Goal: Information Seeking & Learning: Find specific fact

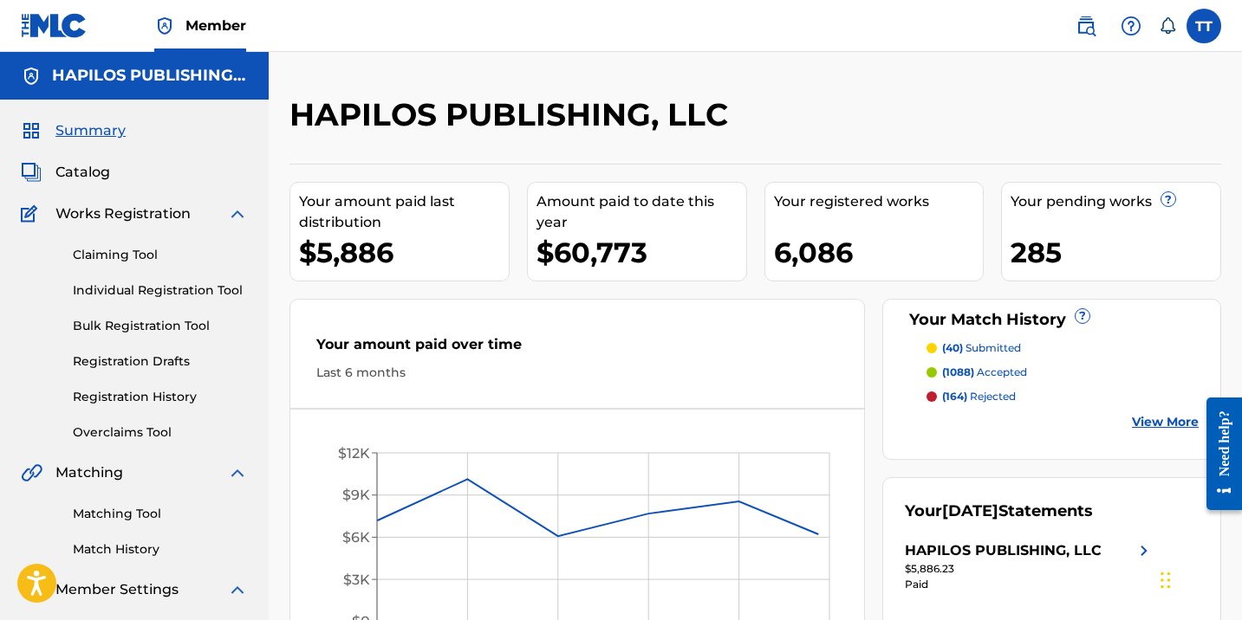
click at [105, 173] on span "Catalog" at bounding box center [82, 172] width 55 height 21
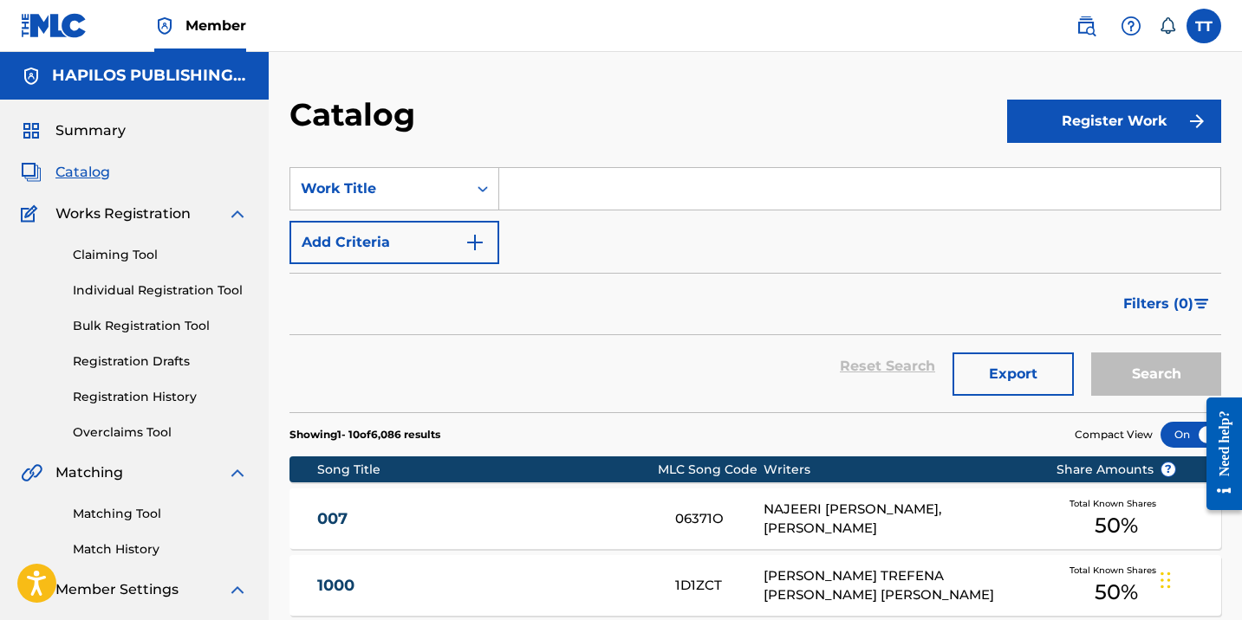
click at [570, 186] on input "Search Form" at bounding box center [859, 189] width 721 height 42
paste input "GYAL A DAY"
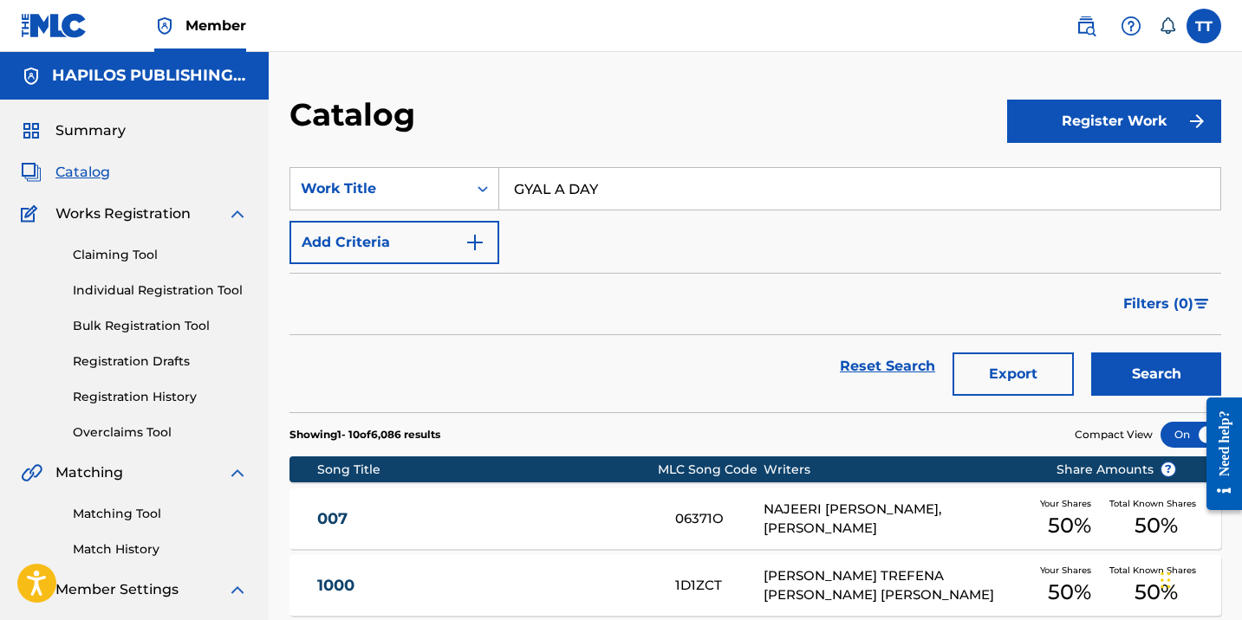
type input "GYAL A DAY"
click at [1091, 353] on button "Search" at bounding box center [1156, 374] width 130 height 43
click at [607, 507] on div "GYAL A DAY GC2YS4 [PERSON_NAME], ACKEME [PERSON_NAME] Your Shares 100 % Total K…" at bounding box center [754, 519] width 931 height 61
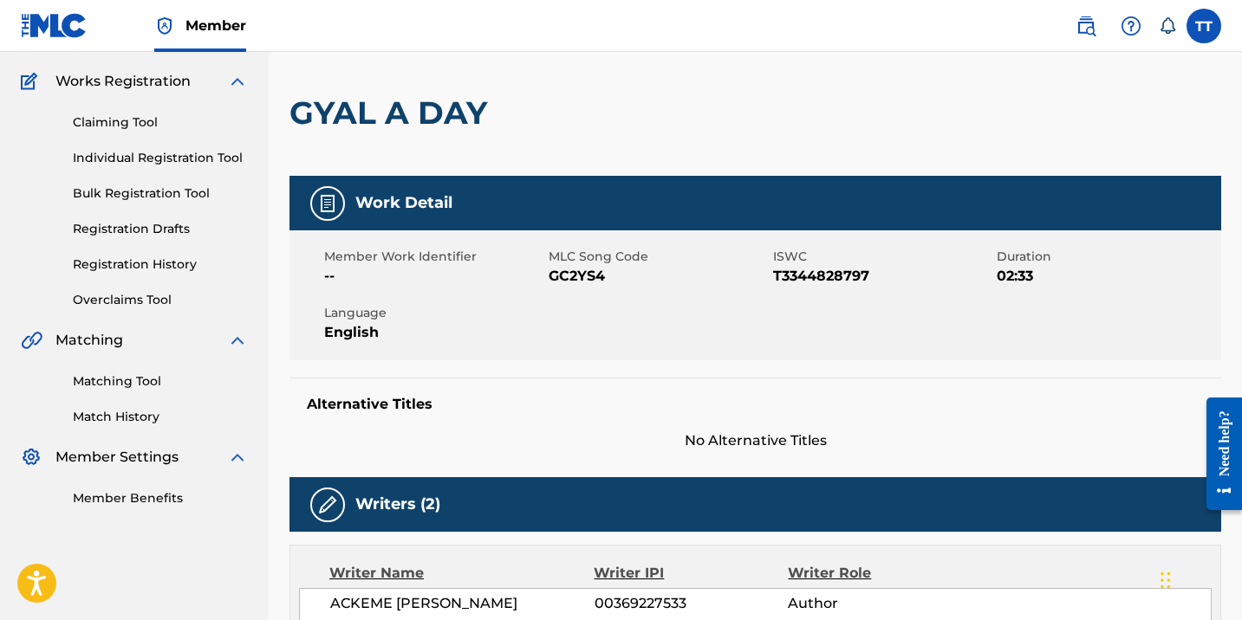
scroll to position [133, 0]
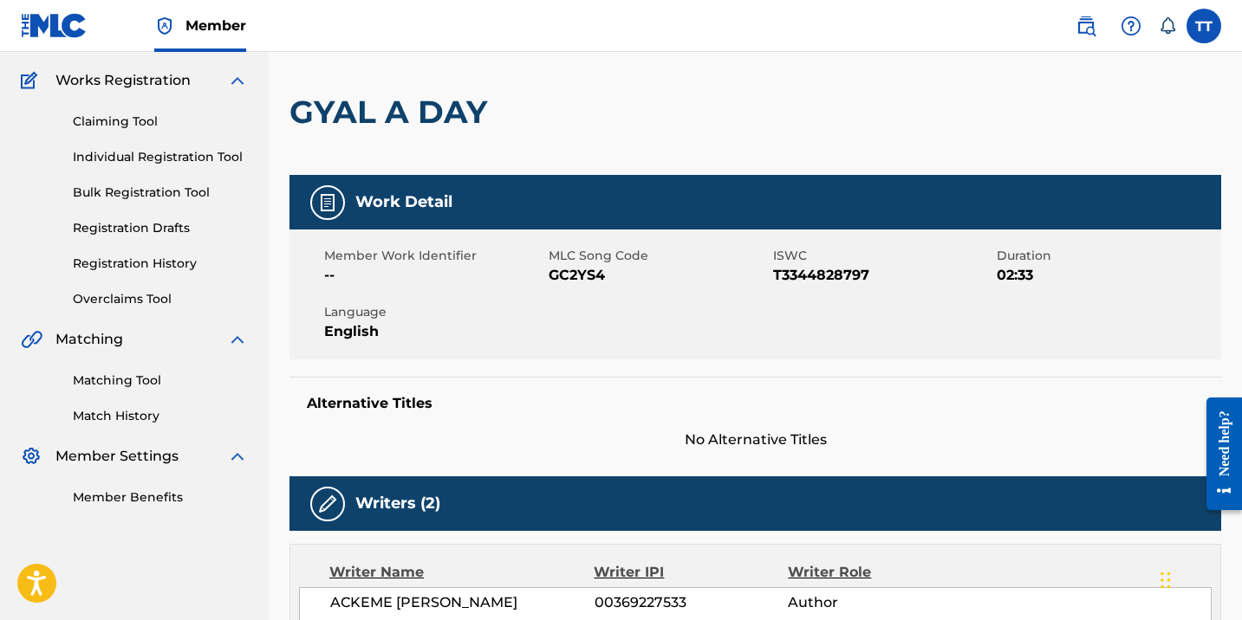
click at [566, 275] on span "GC2YS4" at bounding box center [658, 275] width 220 height 21
copy span "GC2YS4"
click at [168, 263] on link "Registration History" at bounding box center [160, 264] width 175 height 18
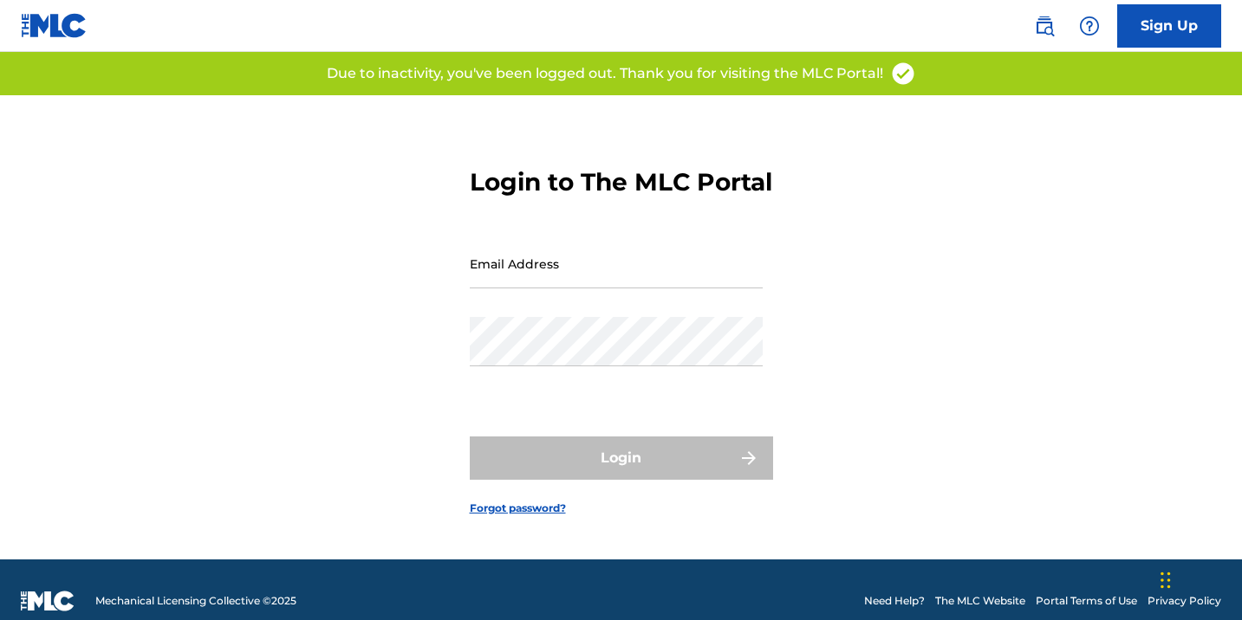
click at [583, 388] on div "Password" at bounding box center [616, 356] width 293 height 78
type input "[EMAIL_ADDRESS][DOMAIN_NAME]"
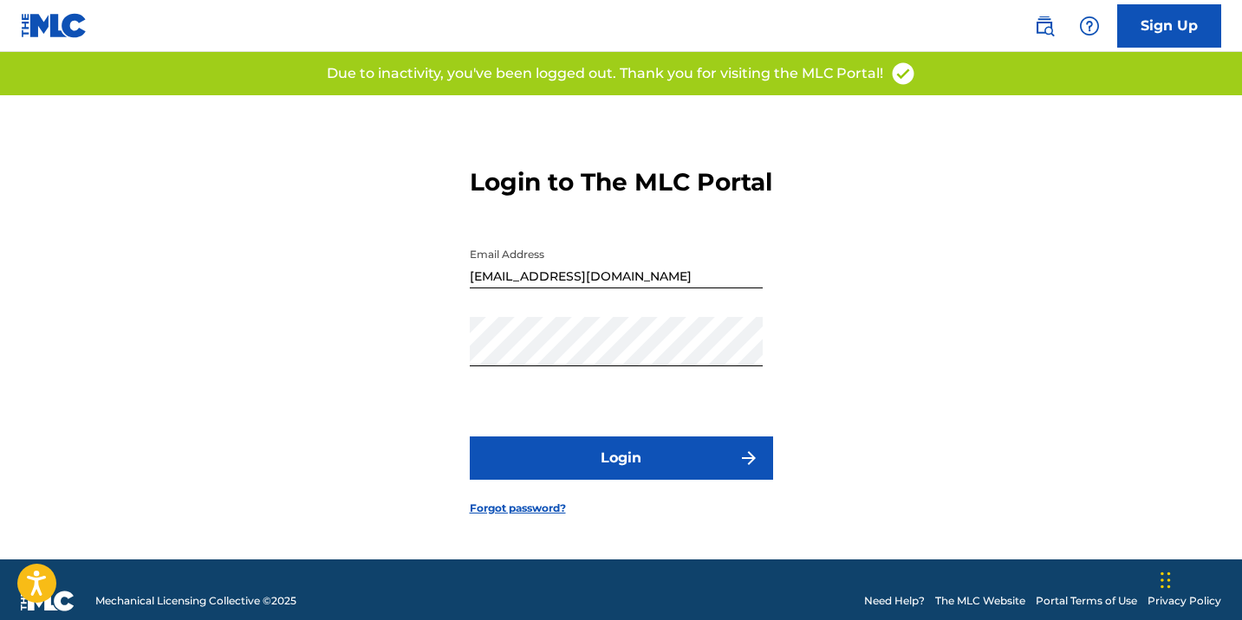
click at [630, 473] on button "Login" at bounding box center [621, 458] width 303 height 43
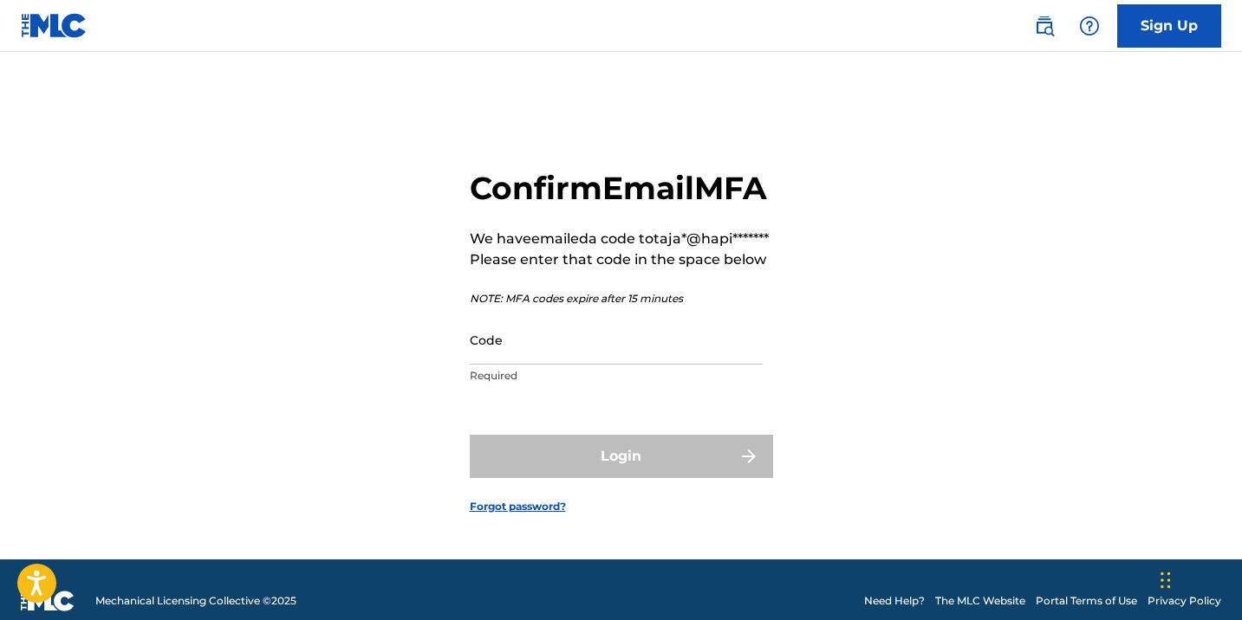
click at [598, 307] on p "NOTE: MFA codes expire after 15 minutes" at bounding box center [619, 299] width 299 height 16
click at [598, 364] on input "Code" at bounding box center [616, 339] width 293 height 49
paste input "823825"
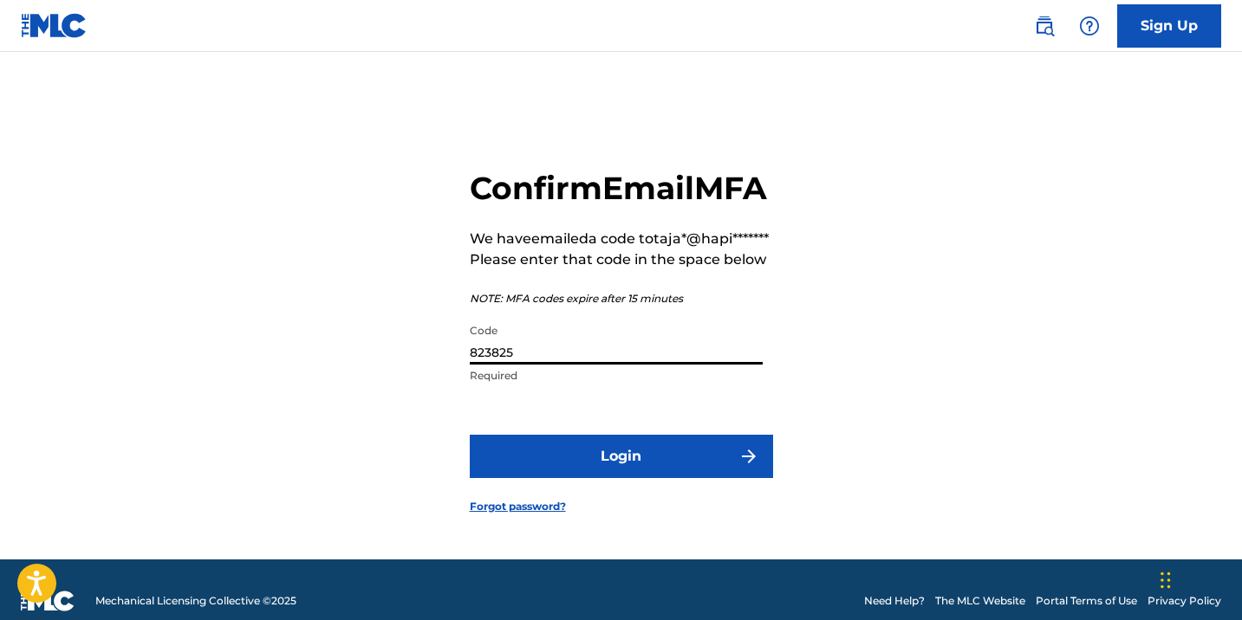
type input "823825"
click at [671, 478] on button "Login" at bounding box center [621, 456] width 303 height 43
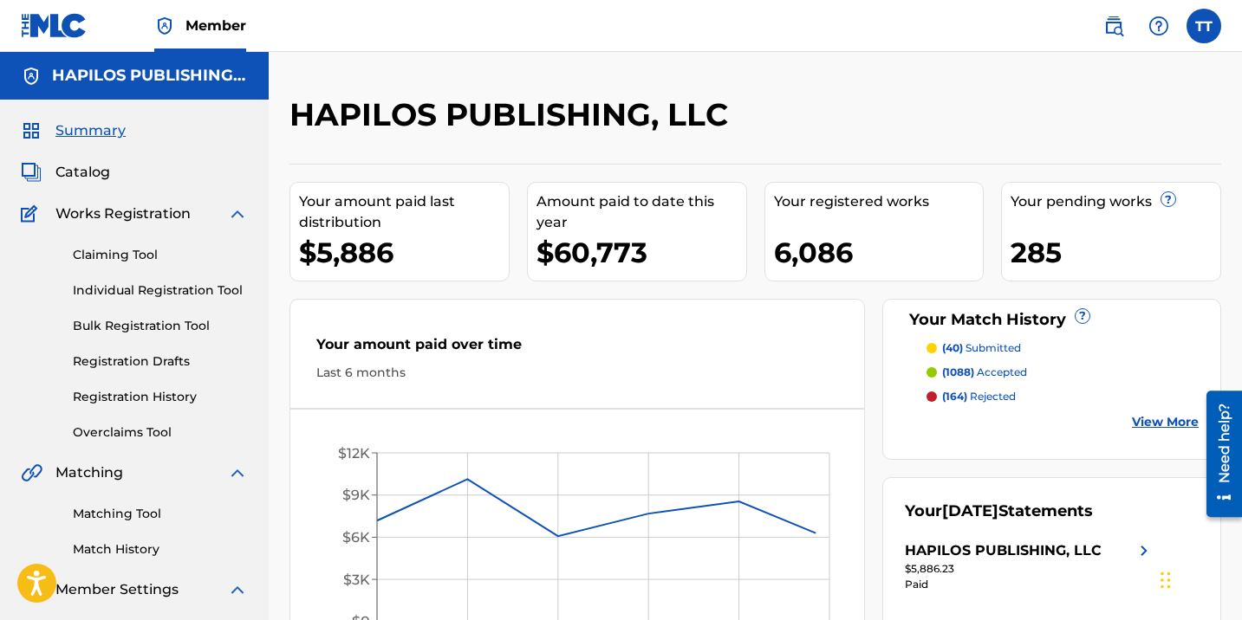
click at [175, 393] on link "Registration History" at bounding box center [160, 397] width 175 height 18
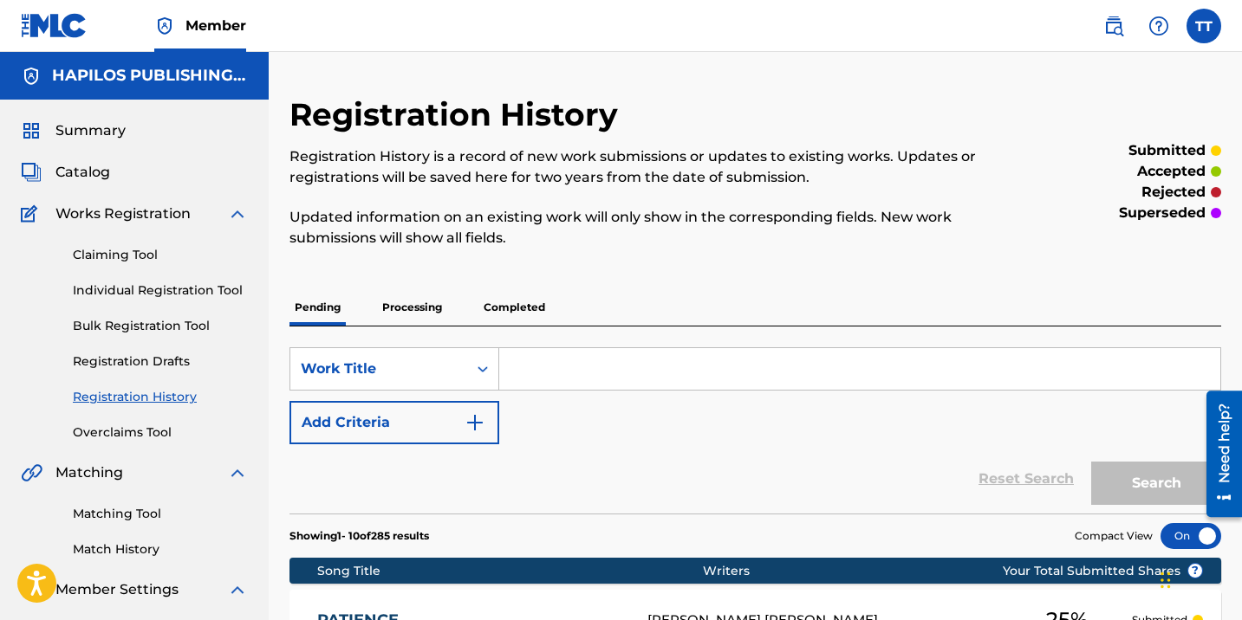
click at [528, 315] on p "Completed" at bounding box center [514, 307] width 72 height 36
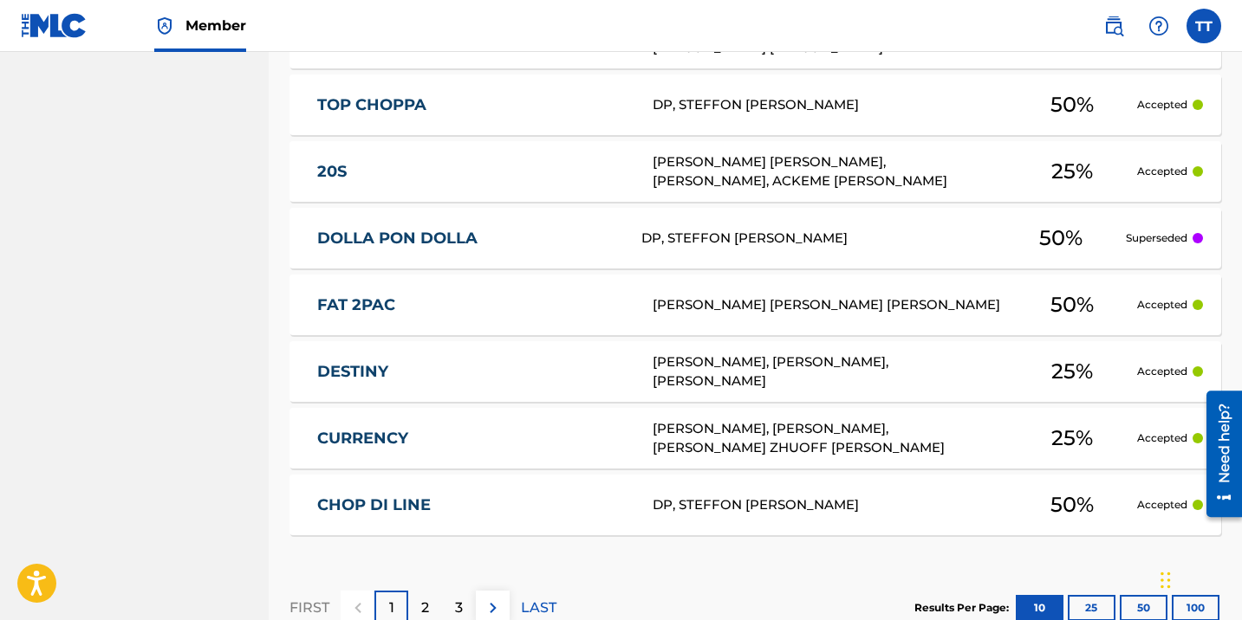
scroll to position [801, 0]
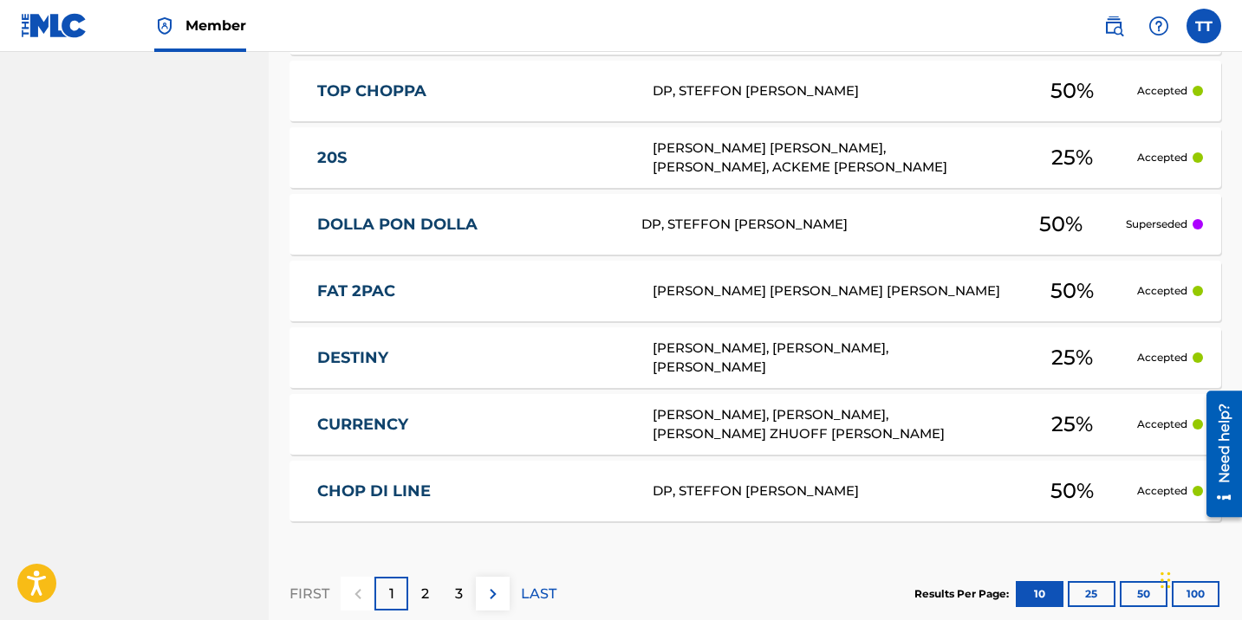
click at [425, 590] on p "2" at bounding box center [425, 594] width 8 height 21
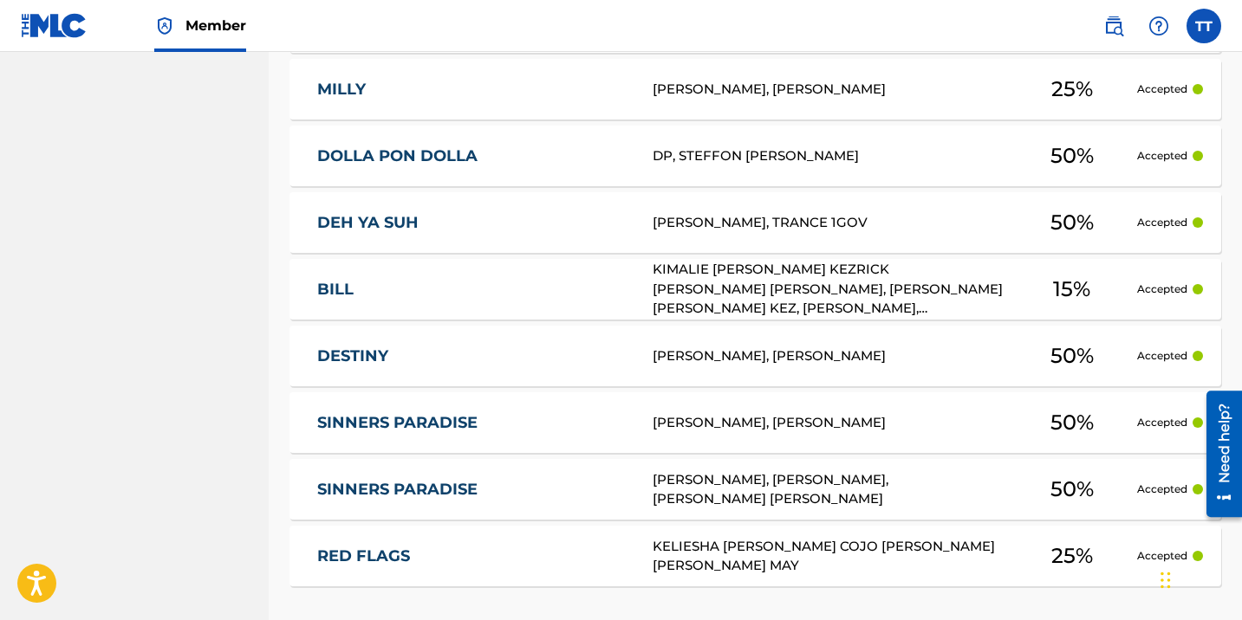
scroll to position [902, 0]
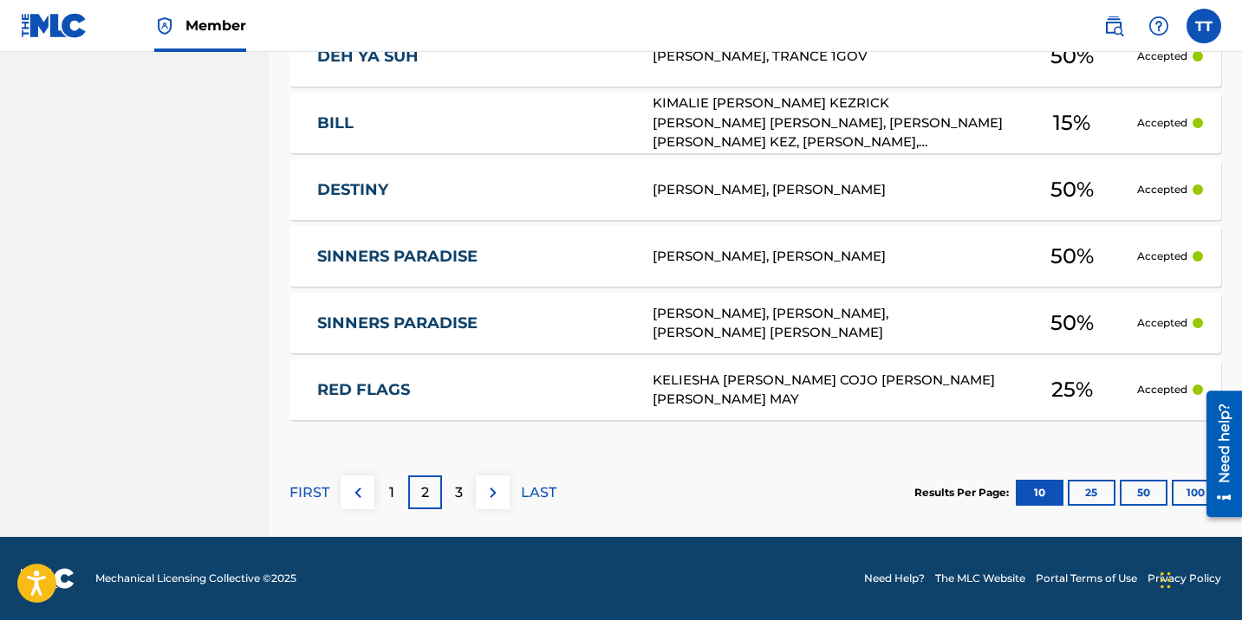
click at [528, 499] on p "LAST" at bounding box center [539, 493] width 36 height 21
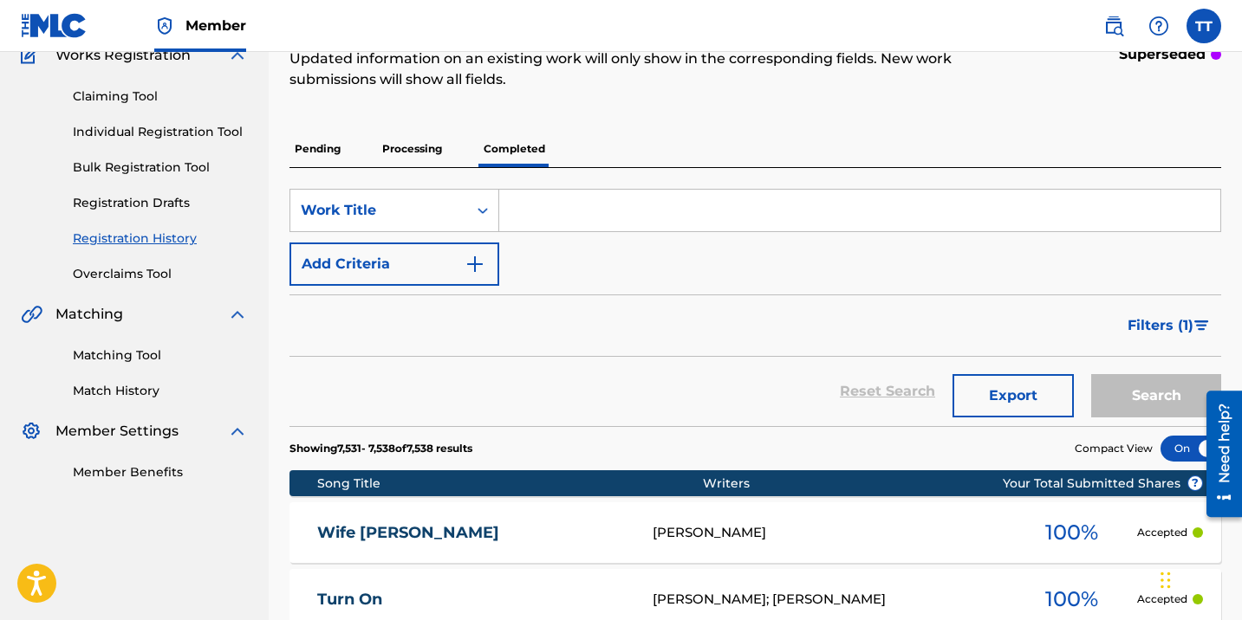
scroll to position [768, 0]
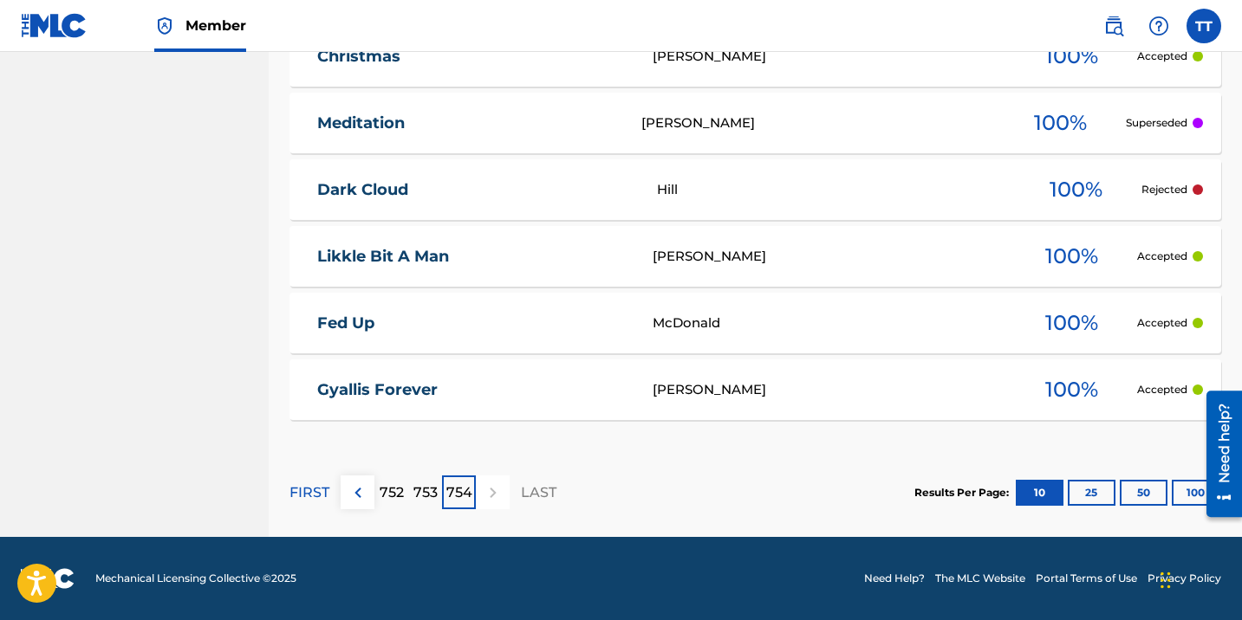
click at [311, 490] on p "FIRST" at bounding box center [309, 493] width 40 height 21
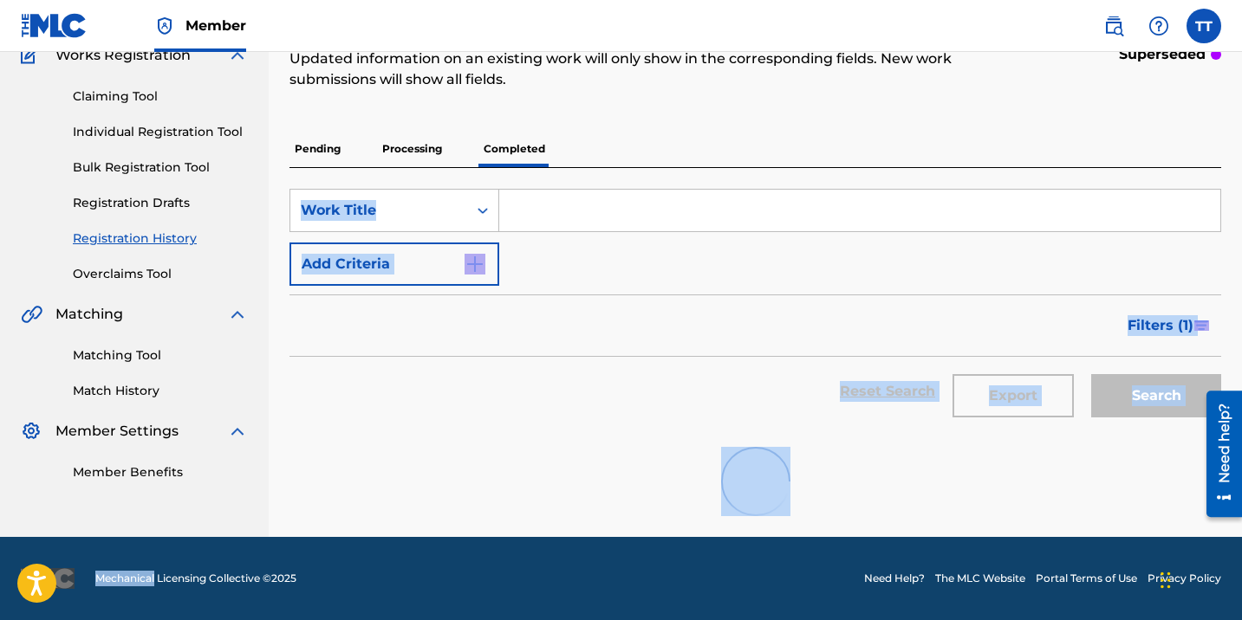
scroll to position [902, 0]
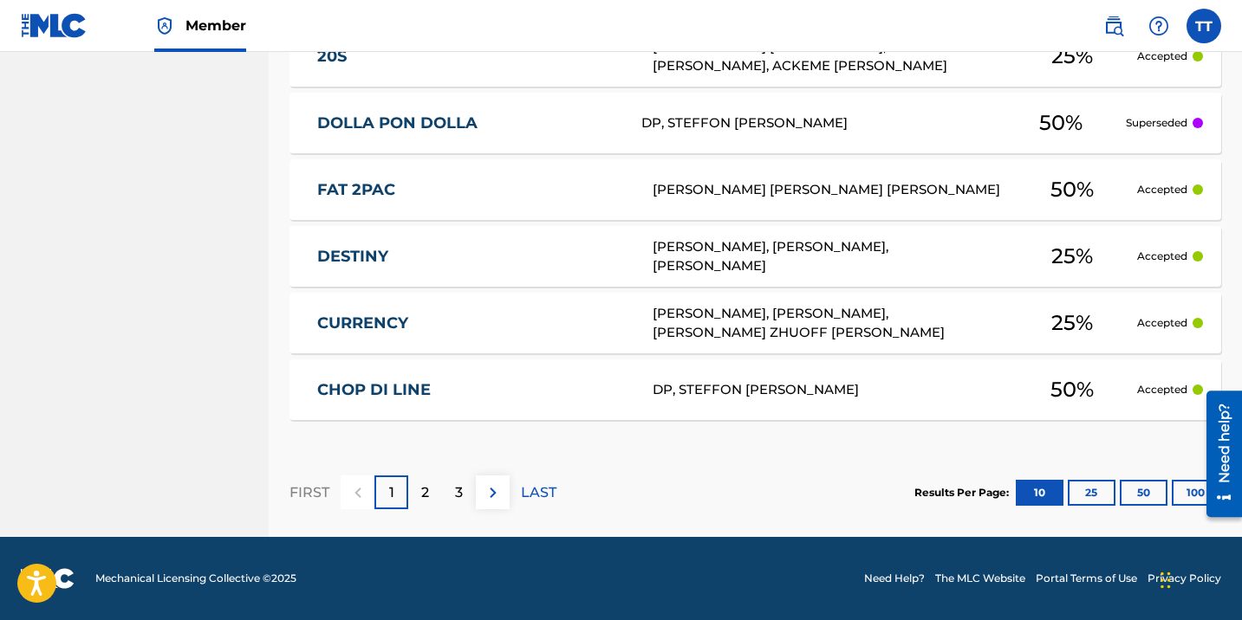
click at [651, 464] on section "FIRST 1 2 3 LAST Results Per Page: 10 25 50 100" at bounding box center [754, 492] width 931 height 89
click at [427, 495] on p "2" at bounding box center [425, 493] width 8 height 21
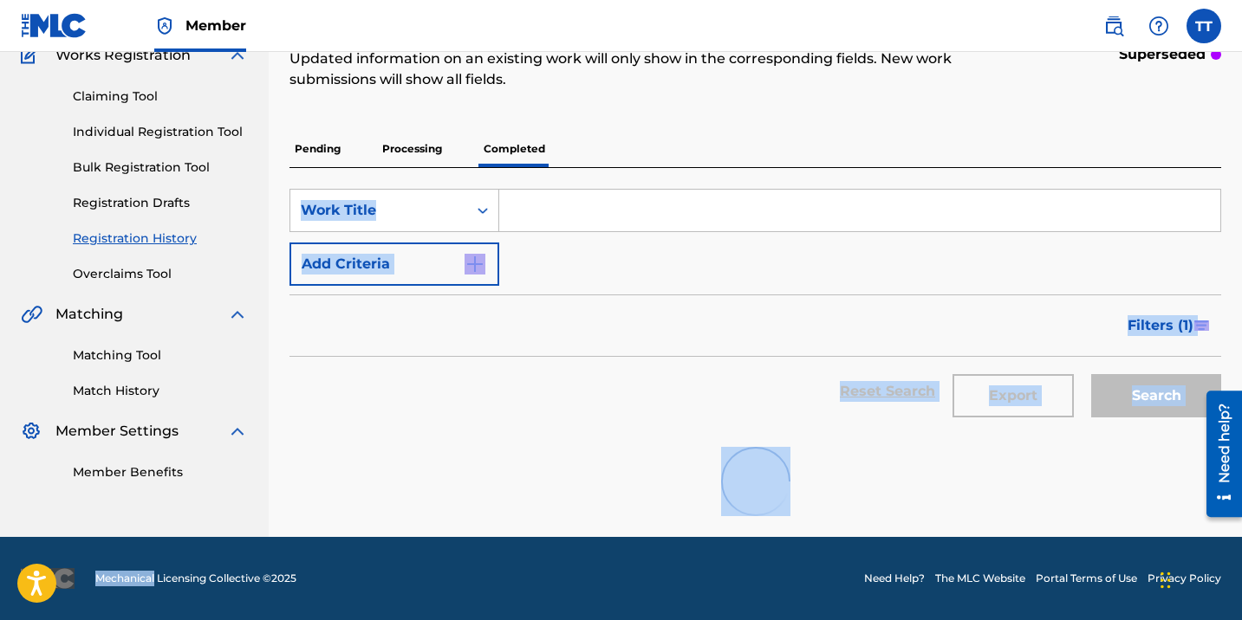
click at [427, 495] on div at bounding box center [754, 481] width 931 height 111
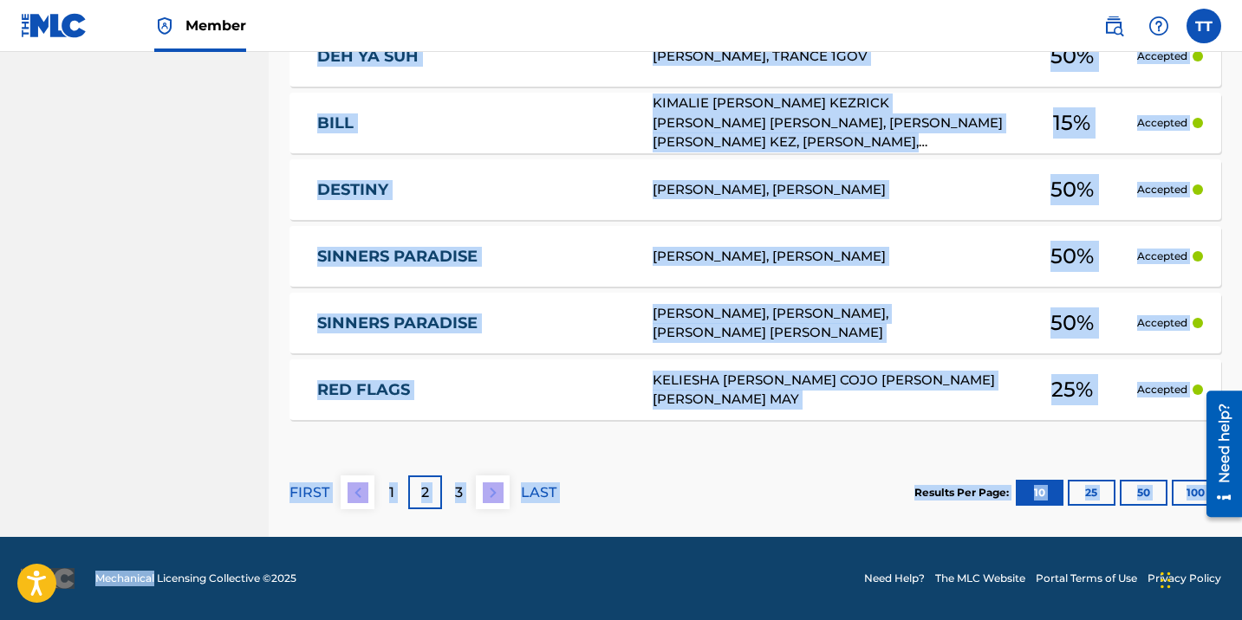
click at [429, 496] on div "2" at bounding box center [425, 493] width 34 height 34
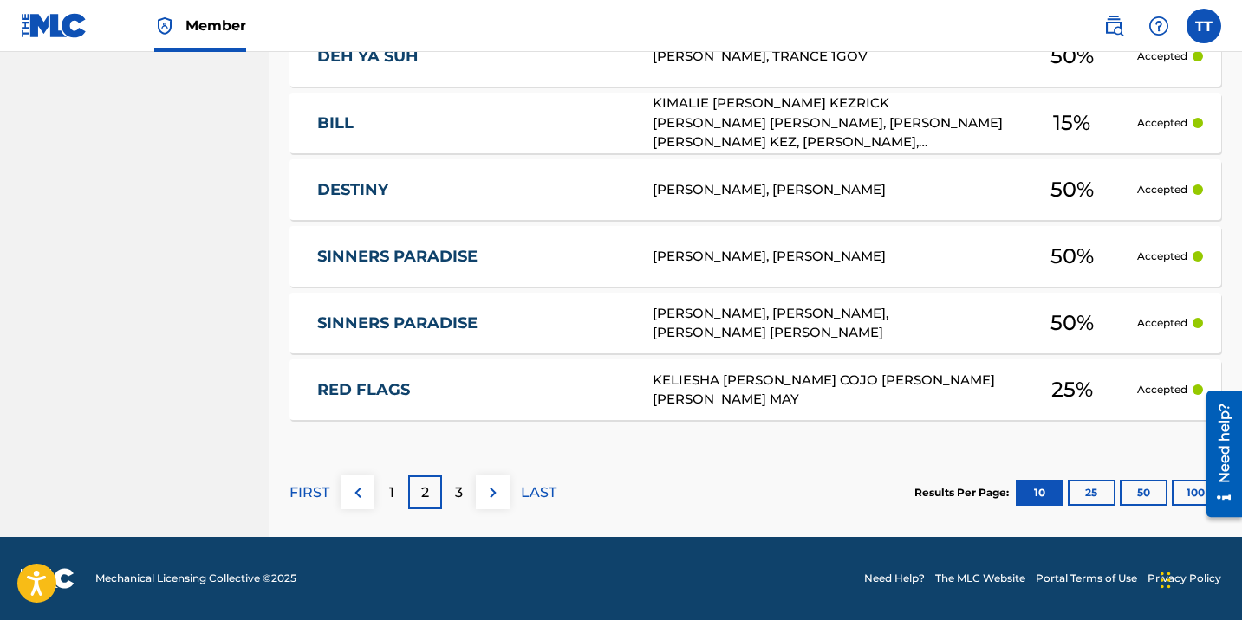
click at [481, 438] on div "Showing 11 - 20 of 7,538 results Compact View Song Title Writers ? Your Total S…" at bounding box center [754, 110] width 931 height 854
click at [458, 490] on p "3" at bounding box center [459, 493] width 8 height 21
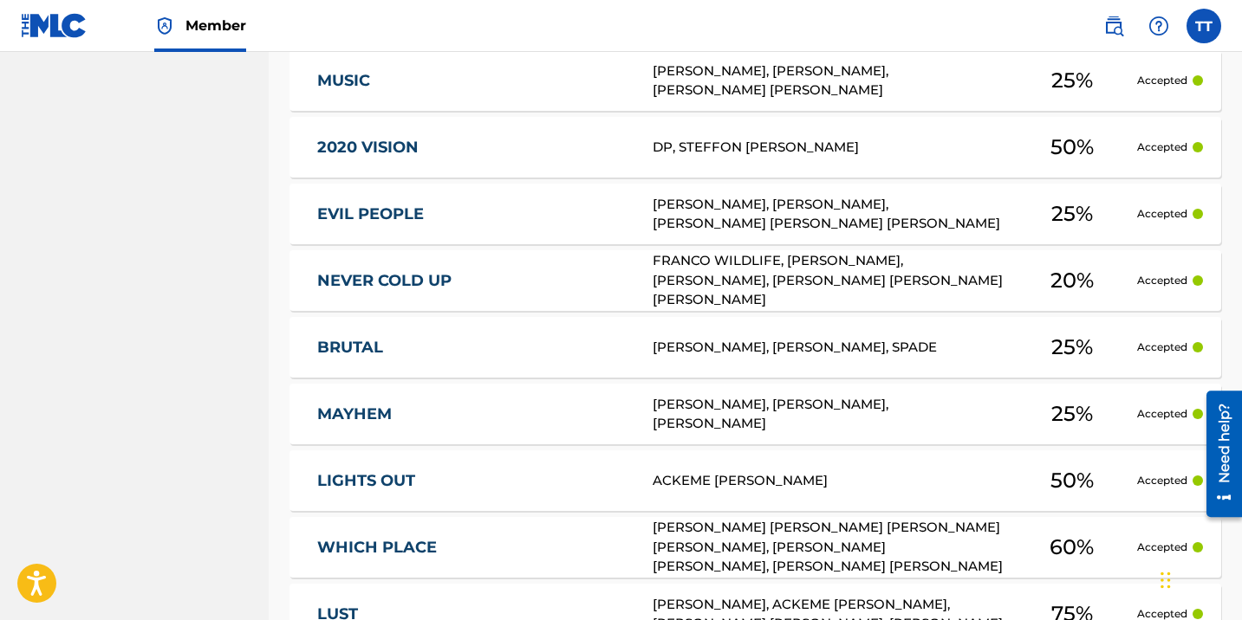
scroll to position [681, 0]
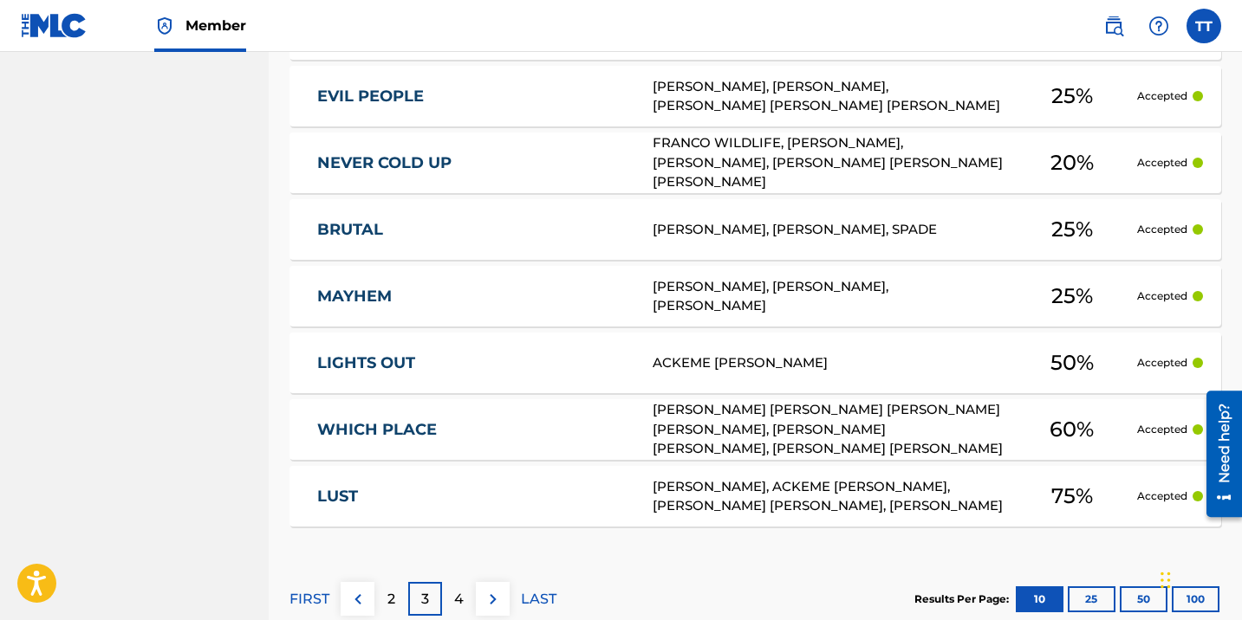
click at [464, 593] on div "4" at bounding box center [459, 599] width 34 height 34
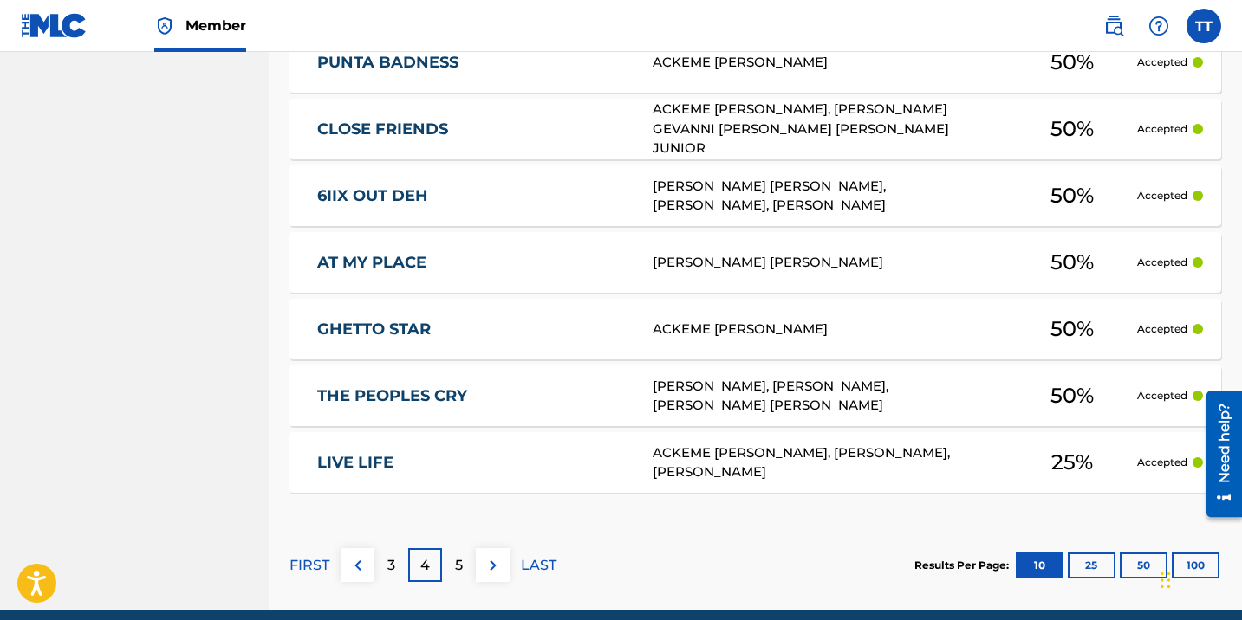
scroll to position [854, 0]
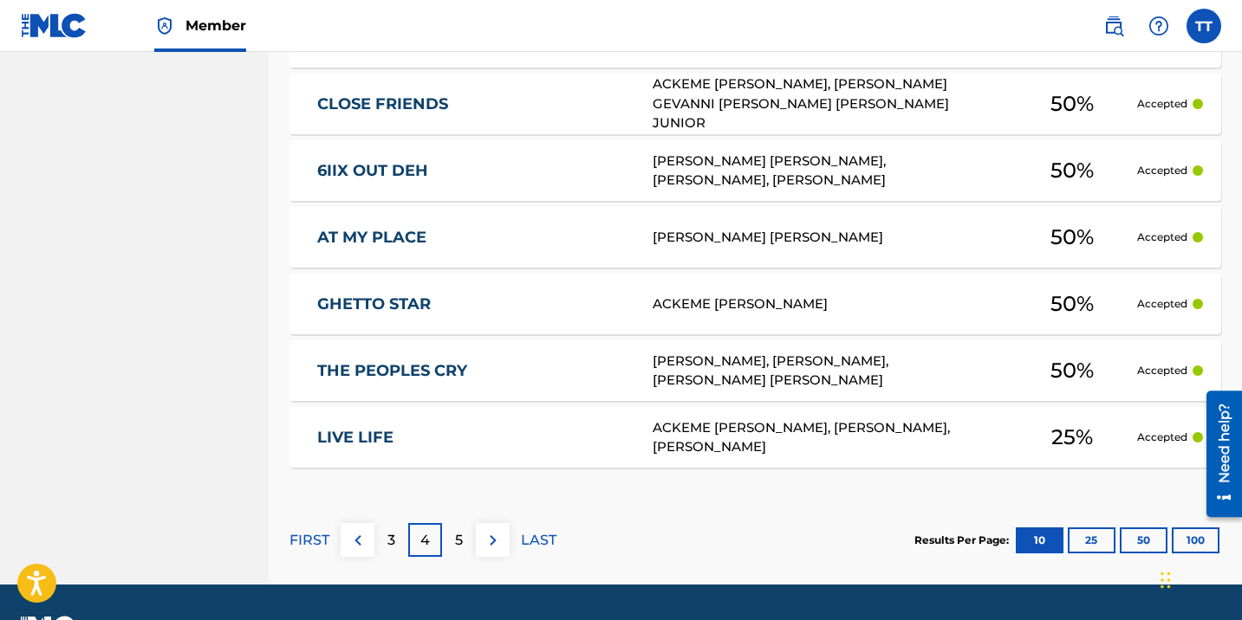
click at [457, 541] on p "5" at bounding box center [459, 540] width 8 height 21
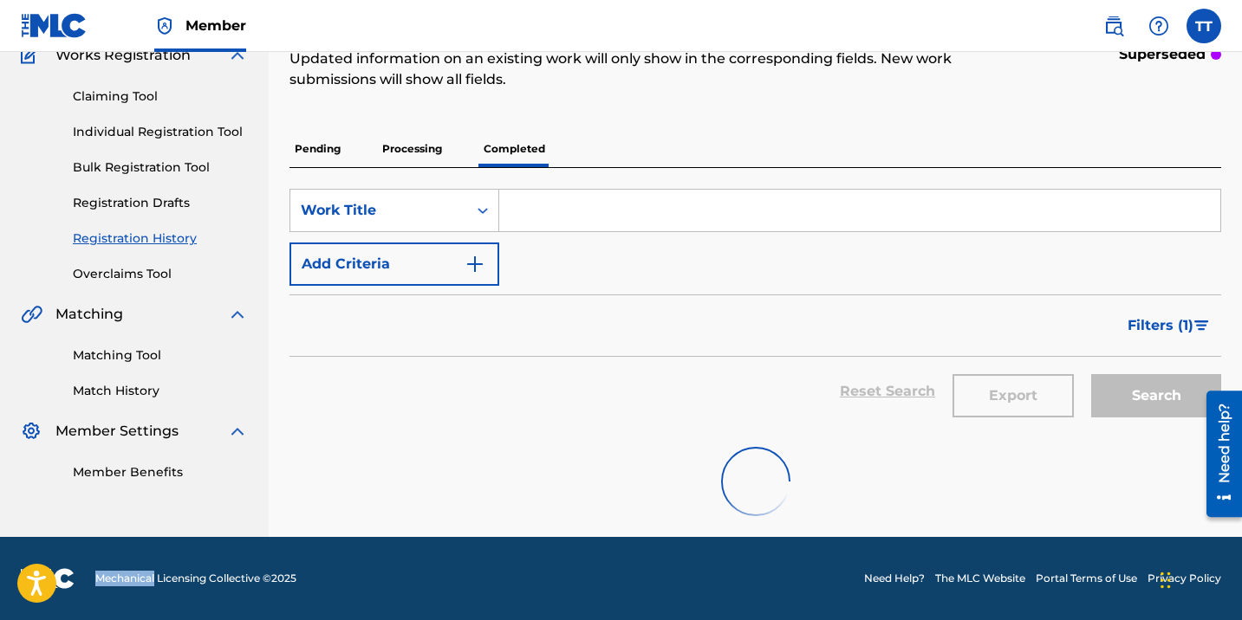
click at [457, 541] on footer "Mechanical Licensing Collective © 2025 Need Help? The MLC Website Portal Terms …" at bounding box center [621, 578] width 1242 height 83
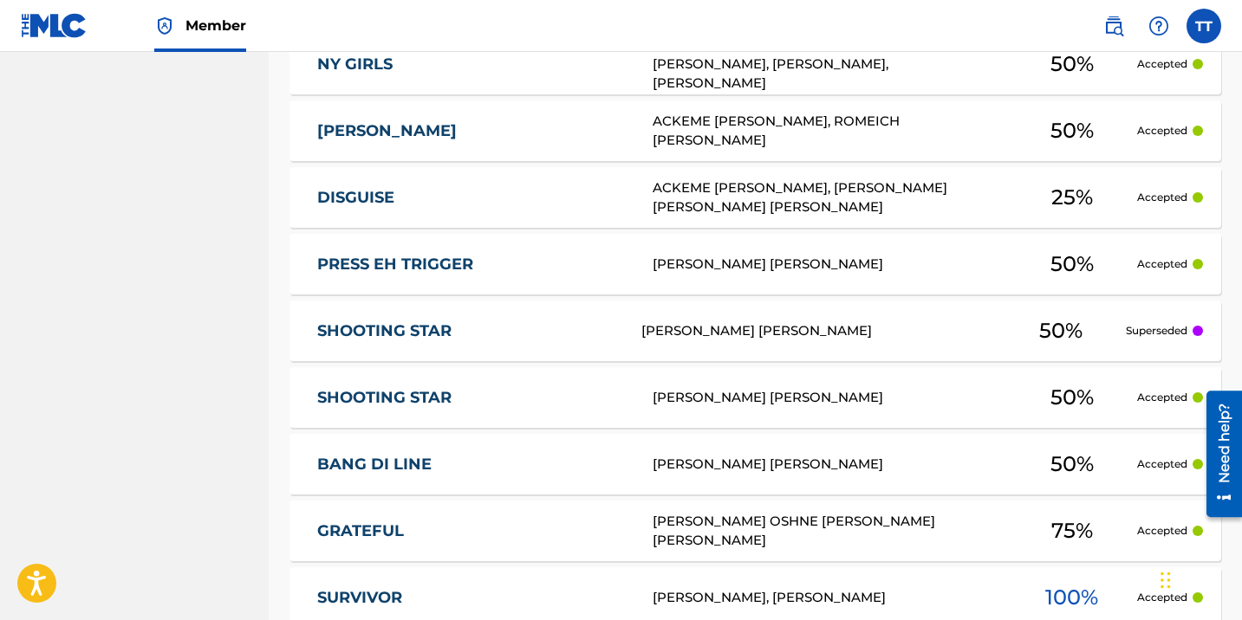
scroll to position [0, 0]
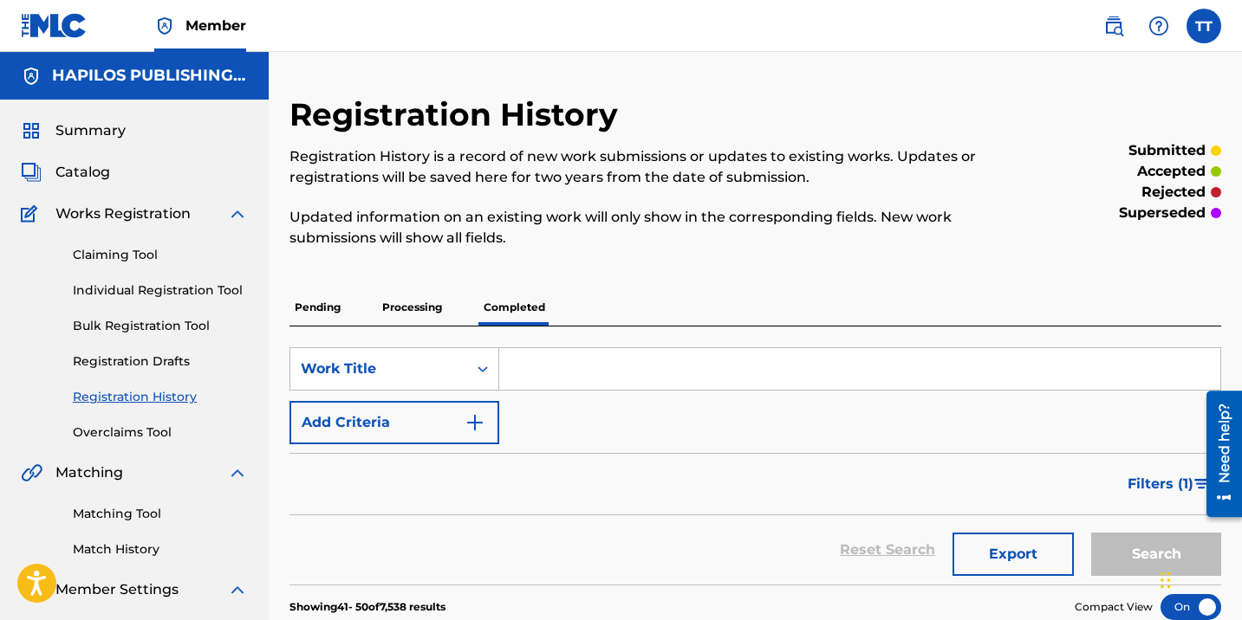
click at [542, 366] on input "Search Form" at bounding box center [859, 369] width 721 height 42
paste input "5 STAR"
type input "5 STAR"
click at [1091, 533] on button "Search" at bounding box center [1156, 554] width 130 height 43
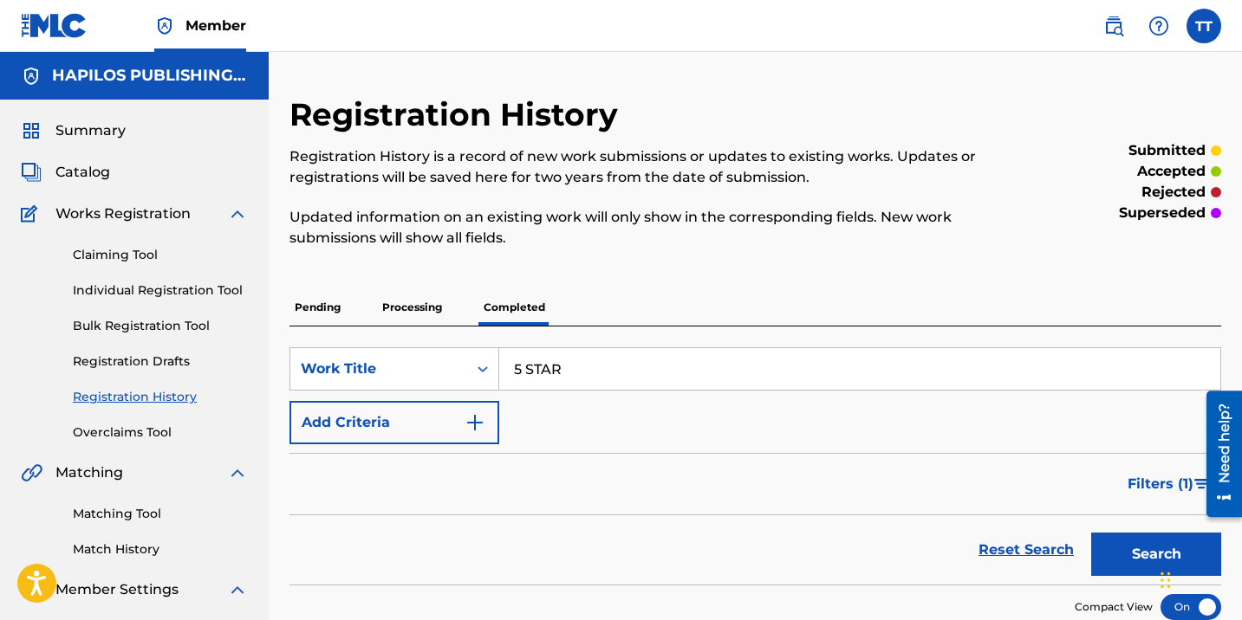
click at [1114, 25] on img at bounding box center [1113, 26] width 21 height 21
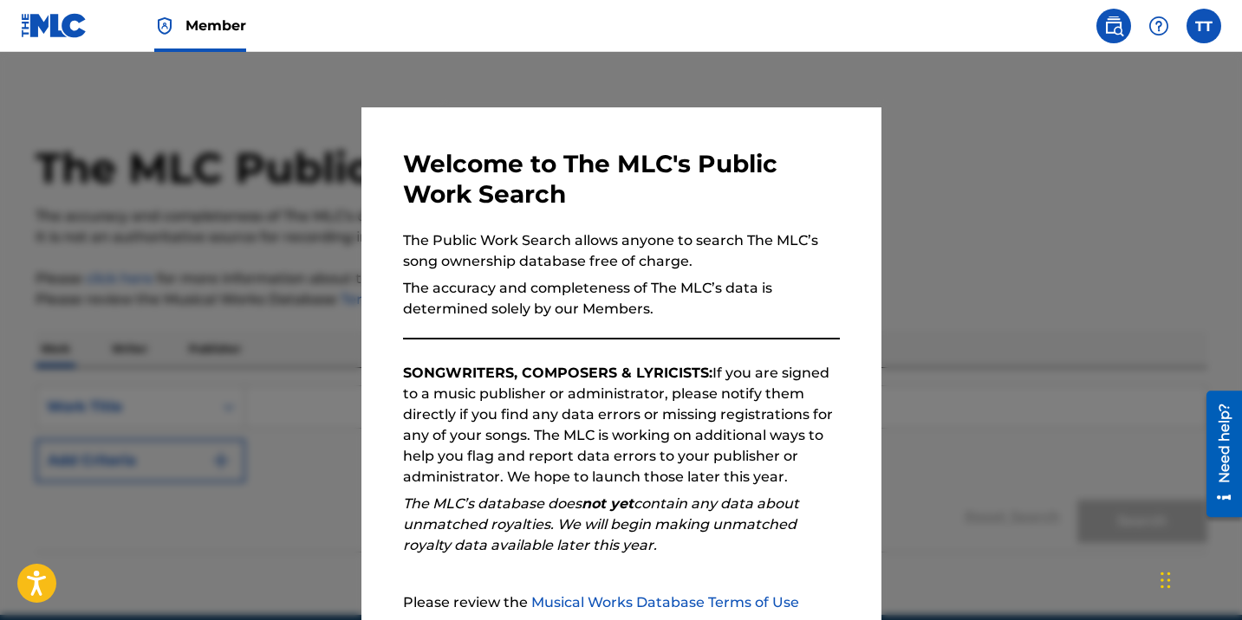
scroll to position [172, 0]
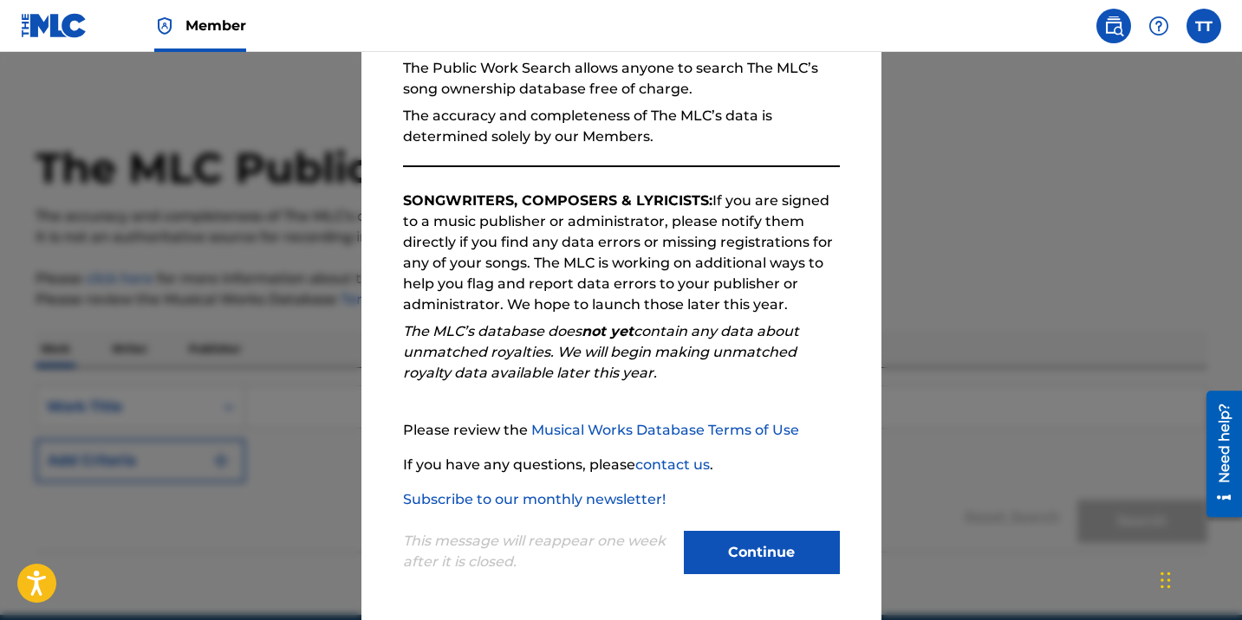
click at [731, 545] on button "Continue" at bounding box center [762, 552] width 156 height 43
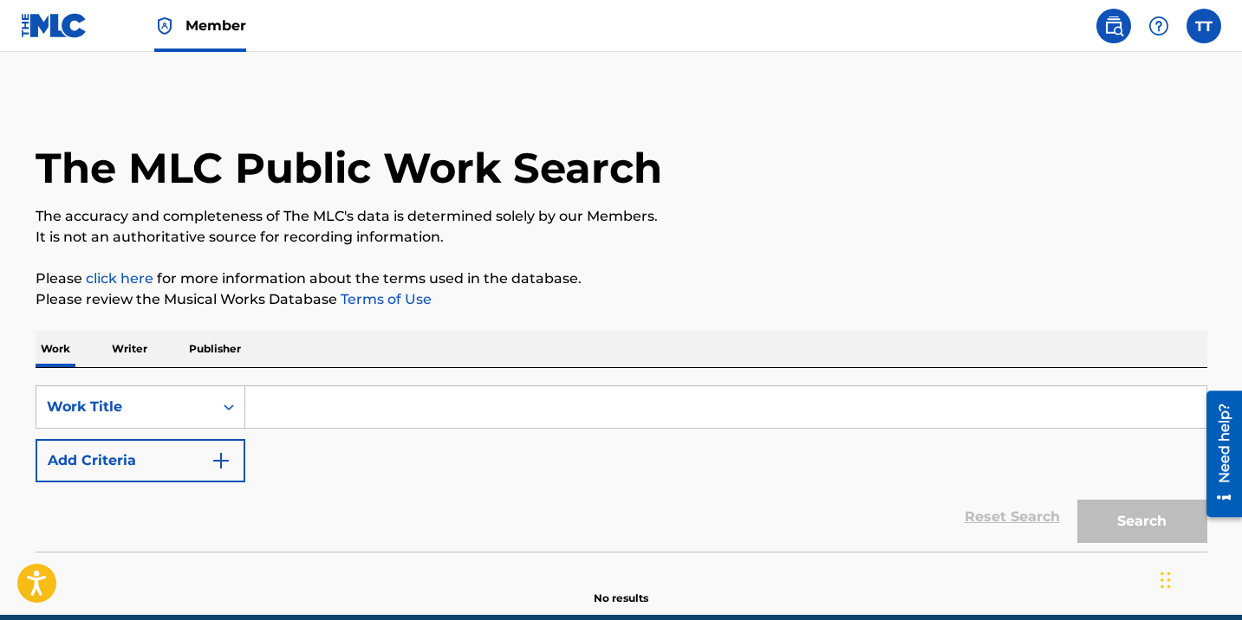
click at [408, 407] on input "Search Form" at bounding box center [725, 407] width 961 height 42
paste input "5 STAR"
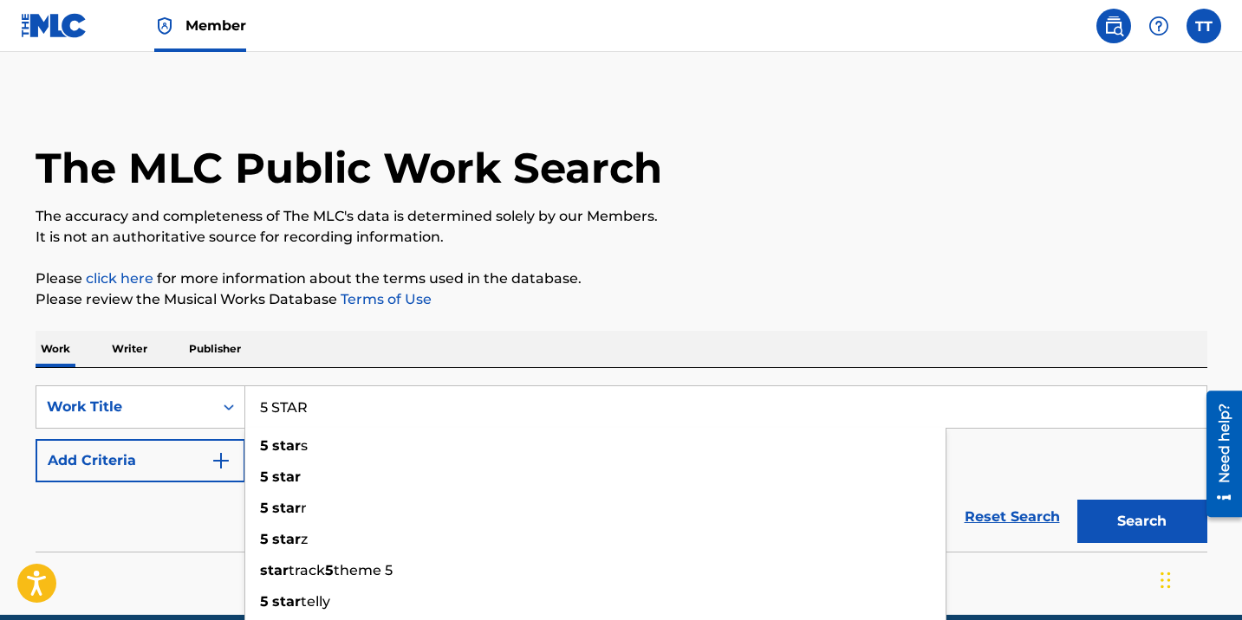
type input "5 STAR"
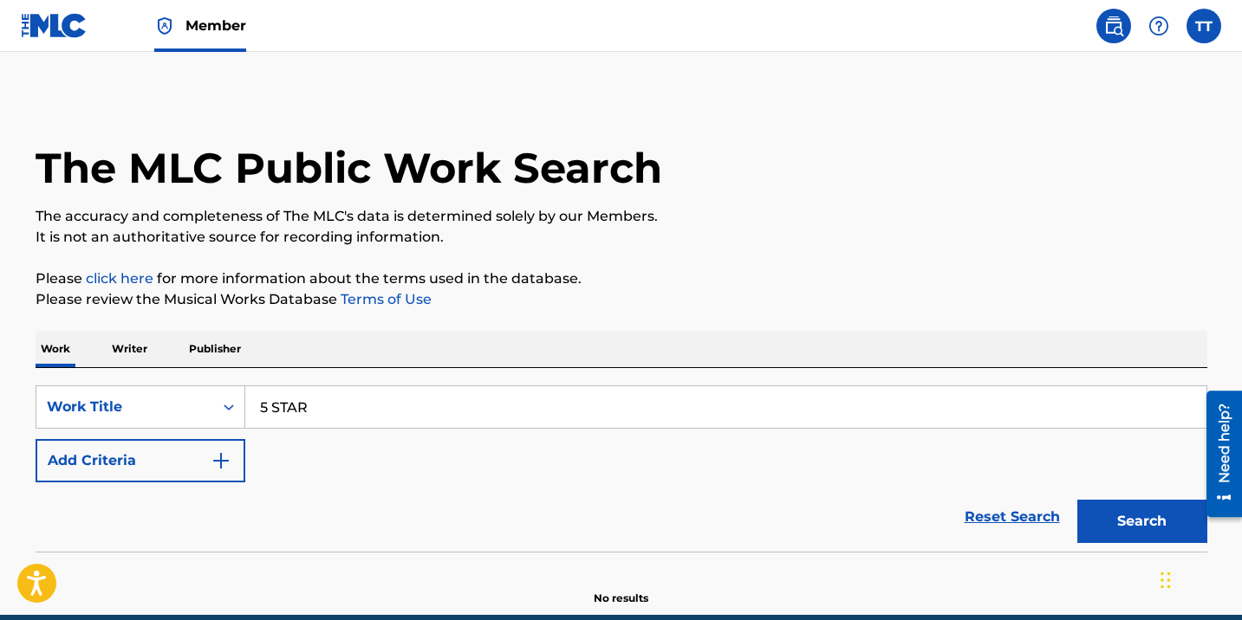
click at [173, 461] on button "Add Criteria" at bounding box center [141, 460] width 210 height 43
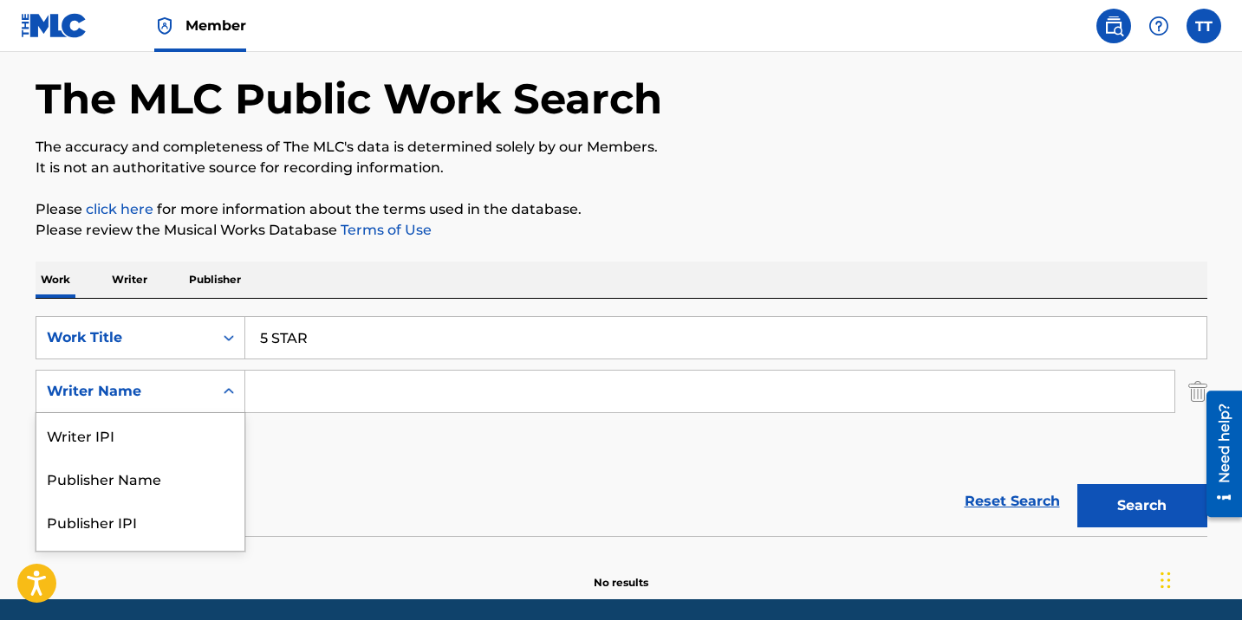
click at [178, 413] on div "Writer Name selected, 5 of 5. 5 results available. Use Up and Down to choose op…" at bounding box center [141, 391] width 210 height 43
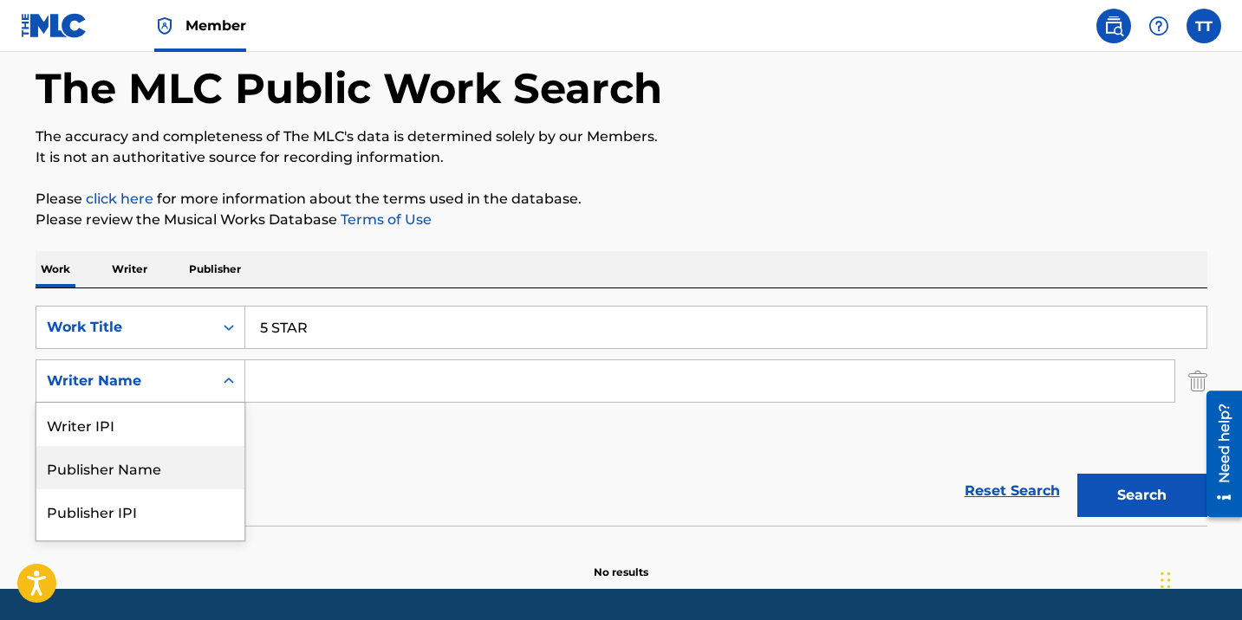
click at [180, 459] on div "Publisher Name" at bounding box center [140, 467] width 208 height 43
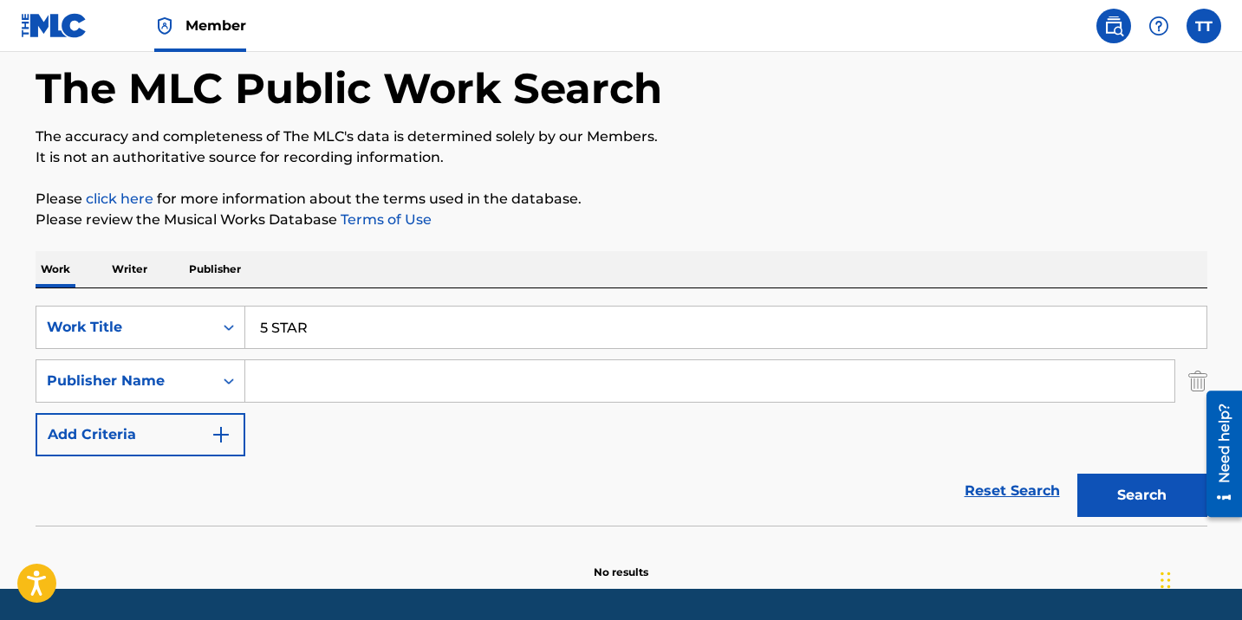
click at [318, 365] on input "Search Form" at bounding box center [709, 381] width 929 height 42
click at [318, 366] on input "Search Form" at bounding box center [709, 381] width 929 height 42
click at [318, 373] on input "Search Form" at bounding box center [709, 381] width 929 height 42
type input "hapilos"
click at [1077, 474] on button "Search" at bounding box center [1142, 495] width 130 height 43
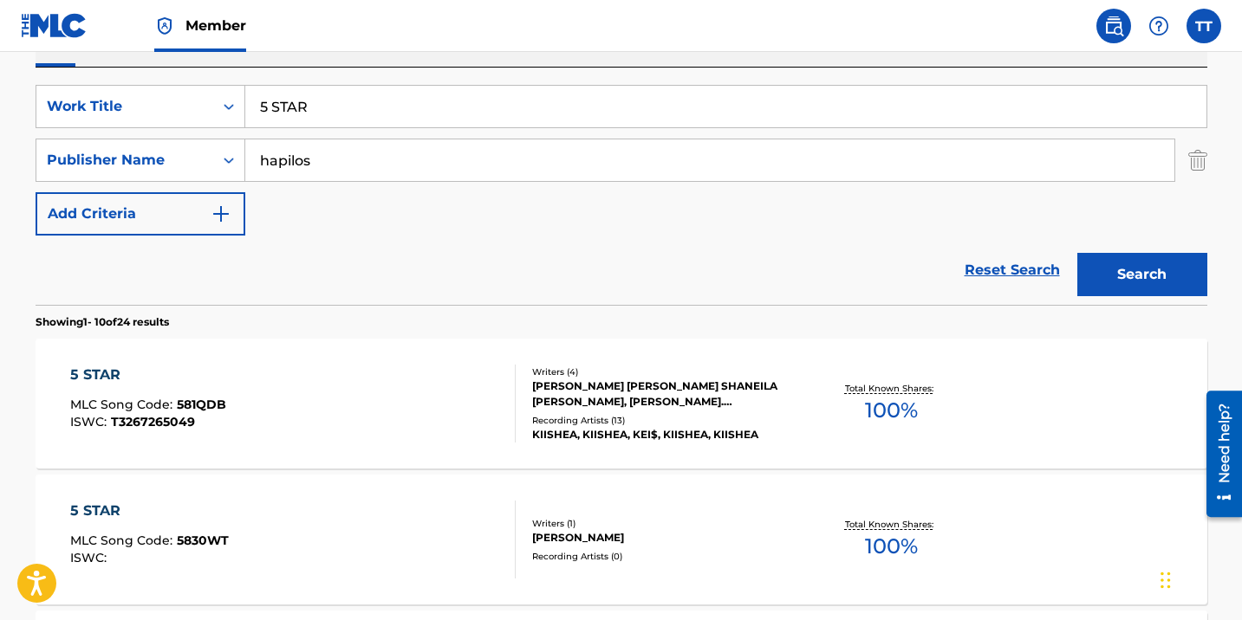
scroll to position [398, 0]
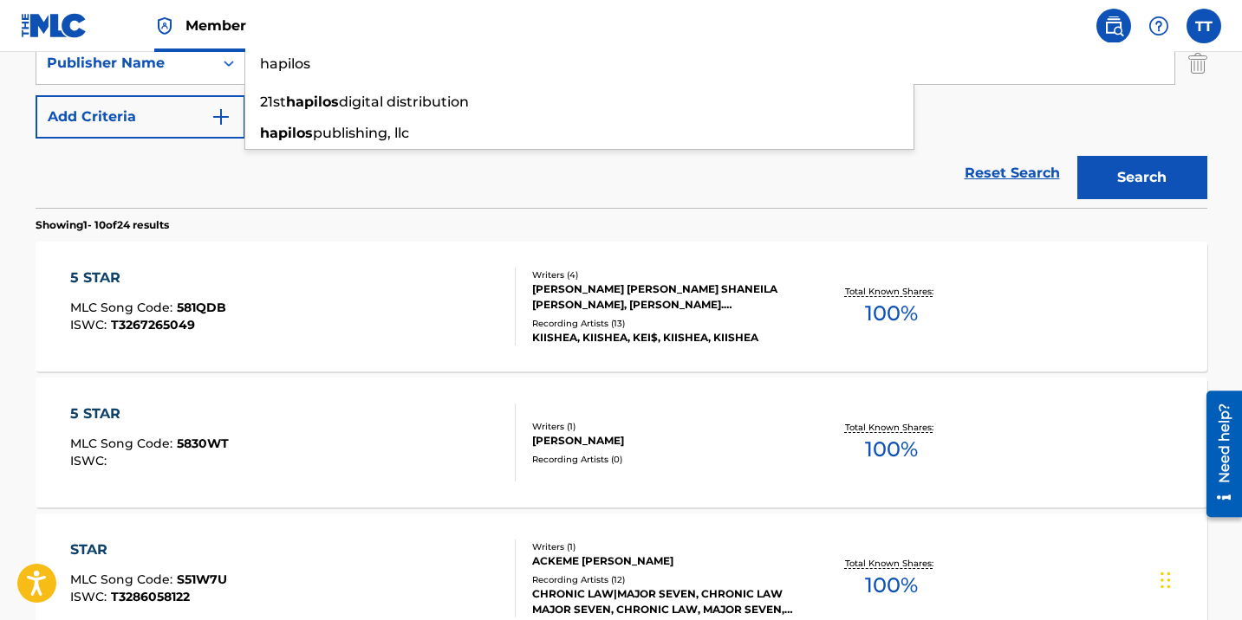
click at [444, 468] on div "5 STAR MLC Song Code : 5830WT ISWC :" at bounding box center [292, 443] width 445 height 78
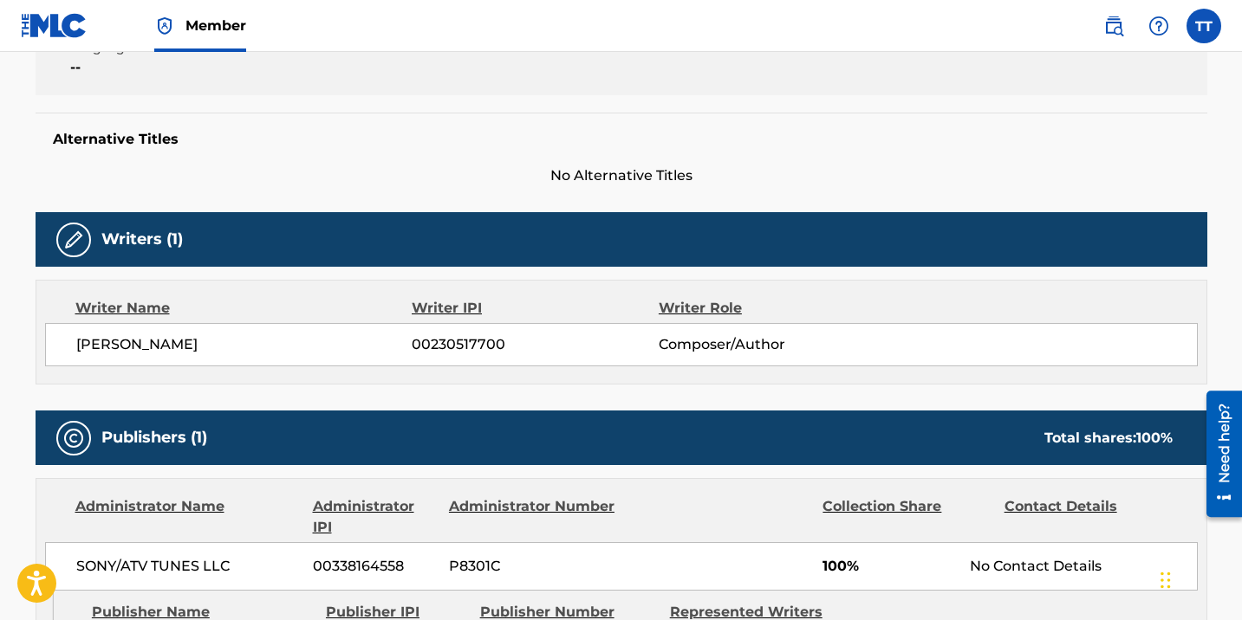
click at [444, 95] on div "Member Work Identifier -- MLC Song Code 5830WT ISWC -- Duration 03:30 Language …" at bounding box center [621, 30] width 1171 height 130
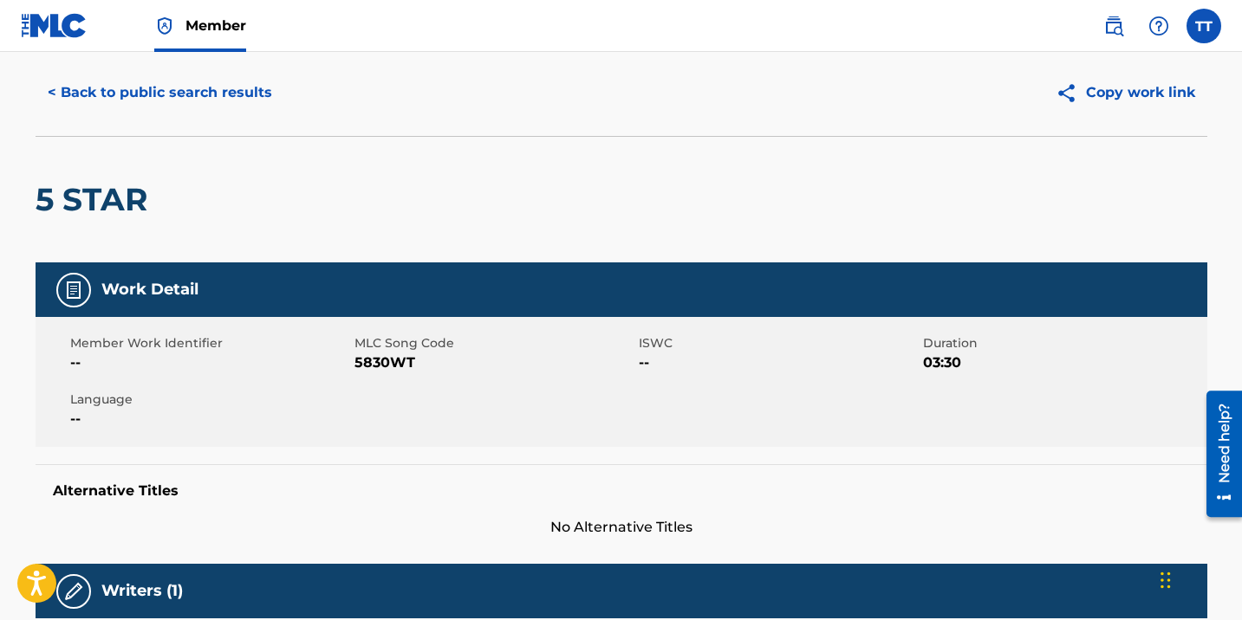
scroll to position [5, 0]
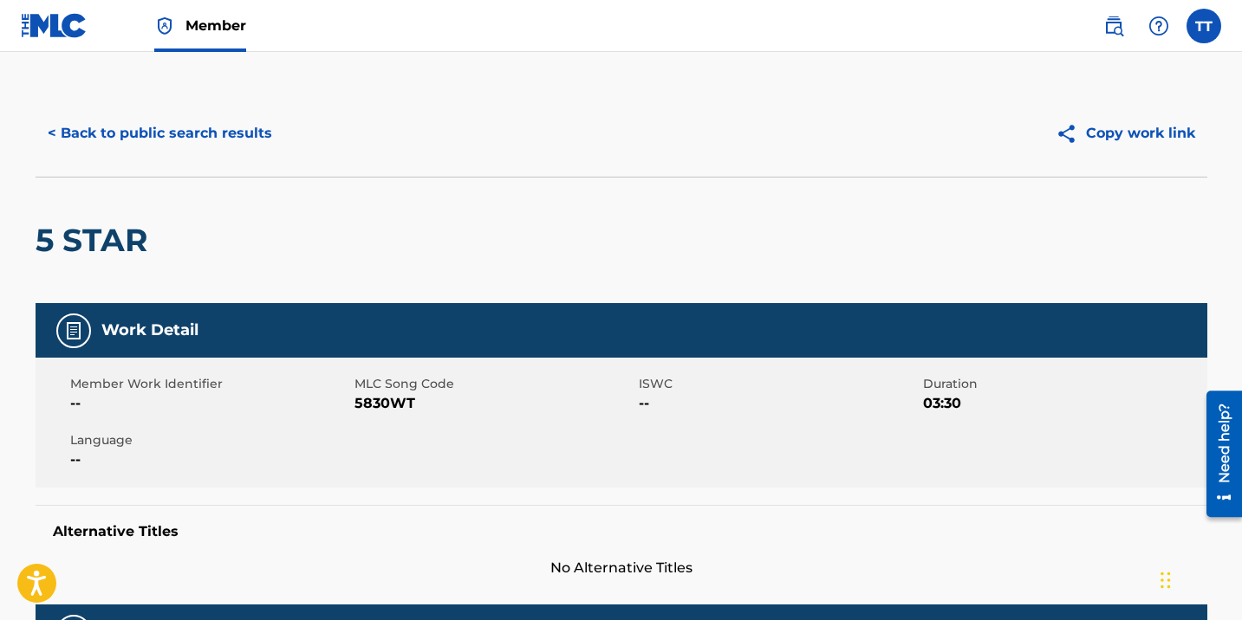
click at [377, 400] on span "5830WT" at bounding box center [494, 403] width 280 height 21
copy span "5830WT"
click at [181, 146] on button "< Back to public search results" at bounding box center [160, 133] width 249 height 43
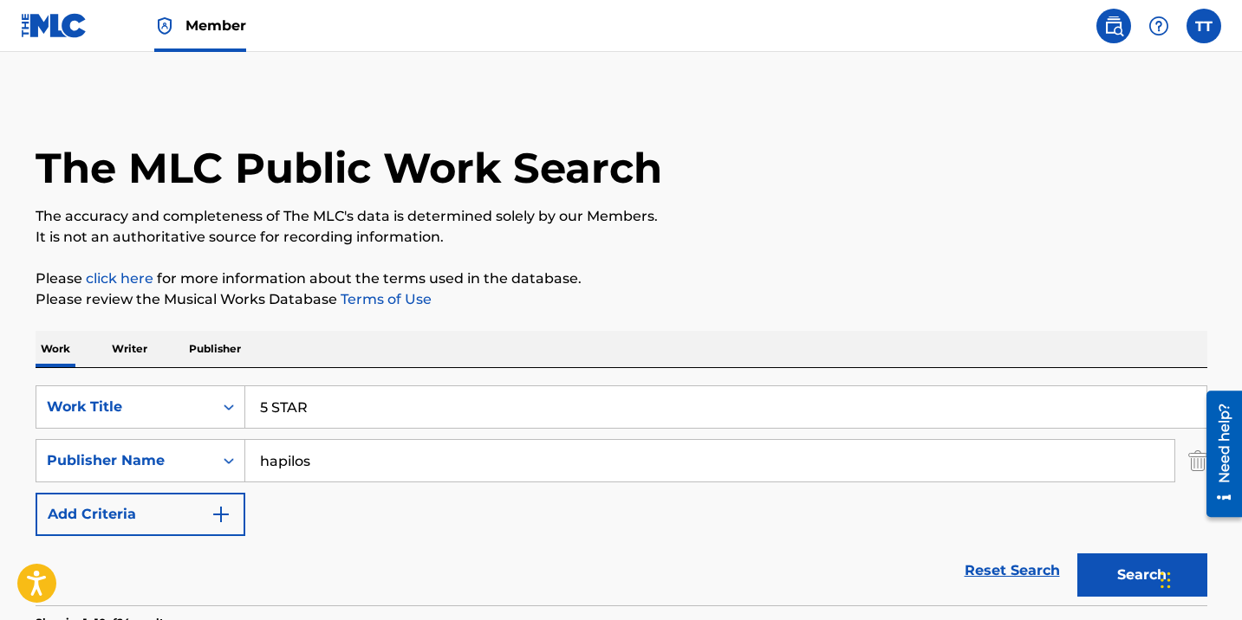
click at [334, 405] on input "5 STAR" at bounding box center [725, 407] width 961 height 42
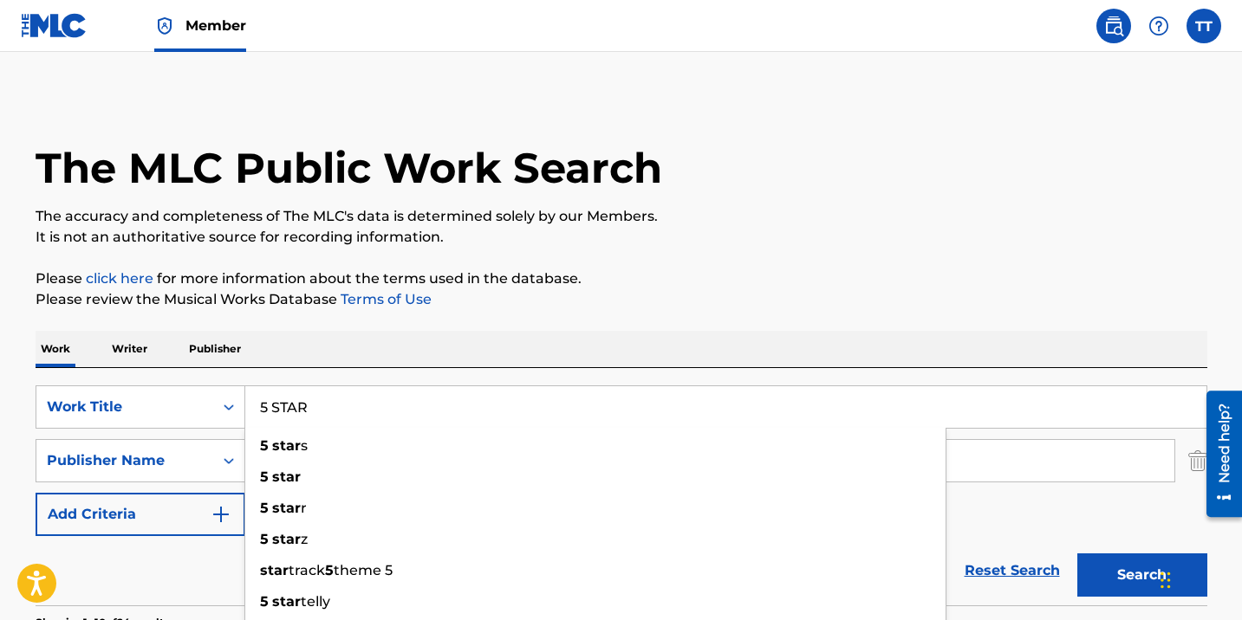
click at [334, 405] on input "5 STAR" at bounding box center [725, 407] width 961 height 42
paste input "BUDUDUM"
type input "BUDUDUM"
click at [1077, 554] on button "Search" at bounding box center [1142, 575] width 130 height 43
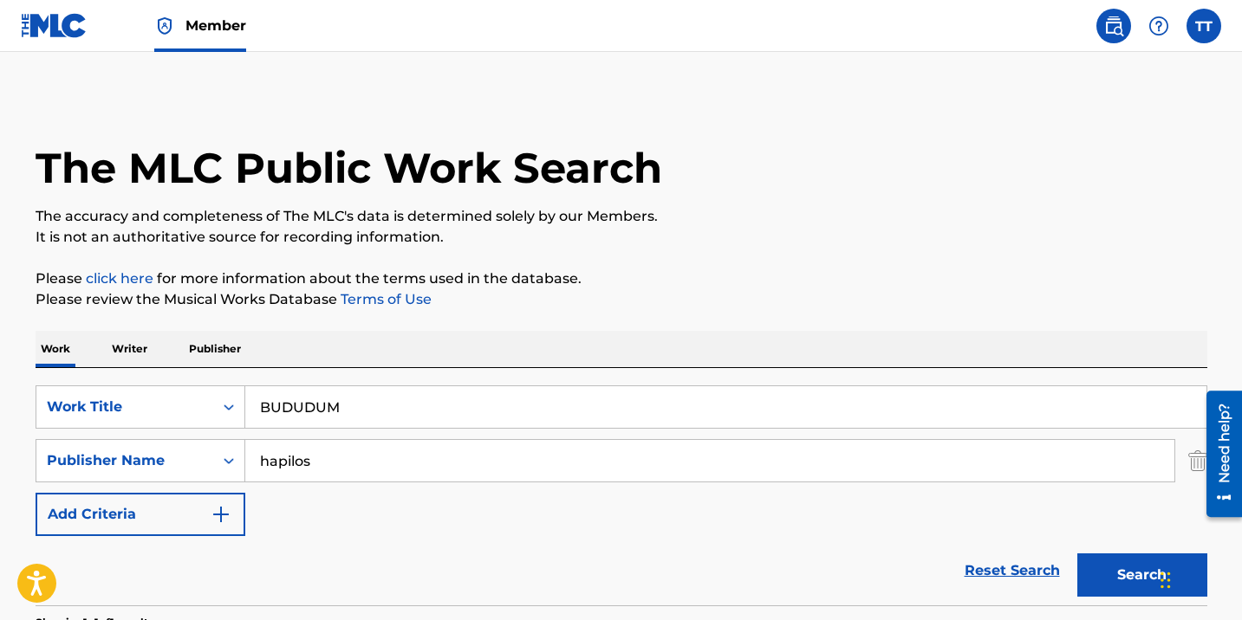
scroll to position [322, 0]
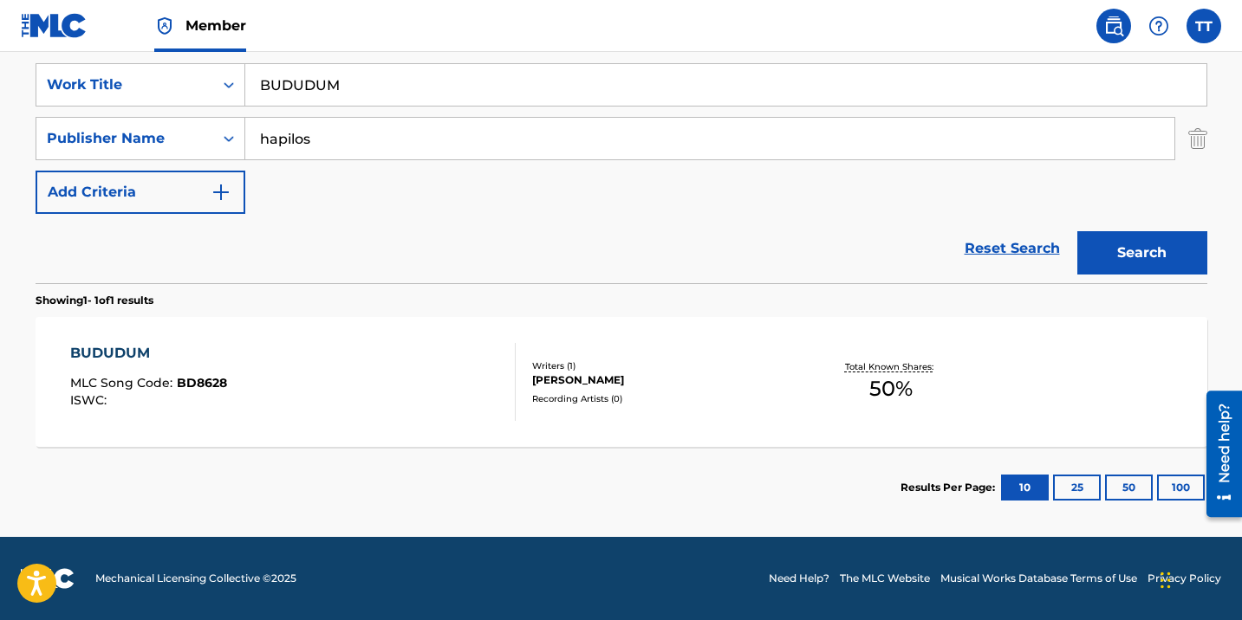
click at [331, 392] on div "BUDUDUM MLC Song Code : BD8628 ISWC :" at bounding box center [292, 382] width 445 height 78
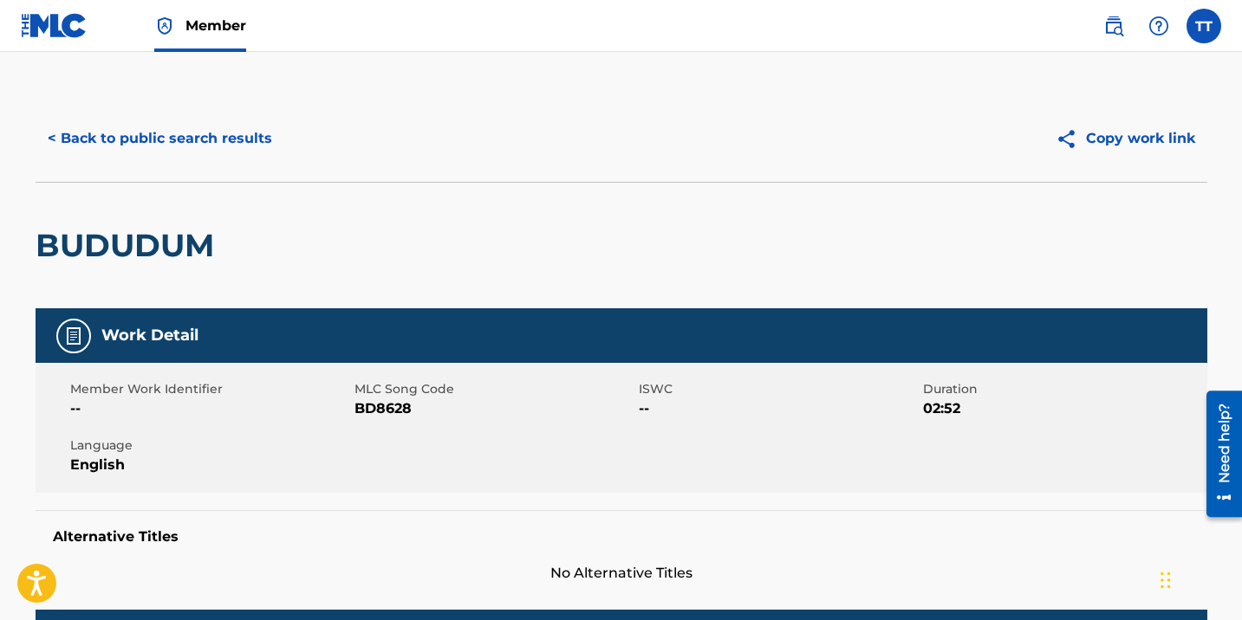
click at [400, 424] on div "Member Work Identifier -- MLC Song Code BD8628 ISWC -- Duration 02:52 Language …" at bounding box center [621, 428] width 1171 height 130
click at [389, 410] on span "BD8628" at bounding box center [494, 409] width 280 height 21
copy span "BD8628"
